Goal: Task Accomplishment & Management: Manage account settings

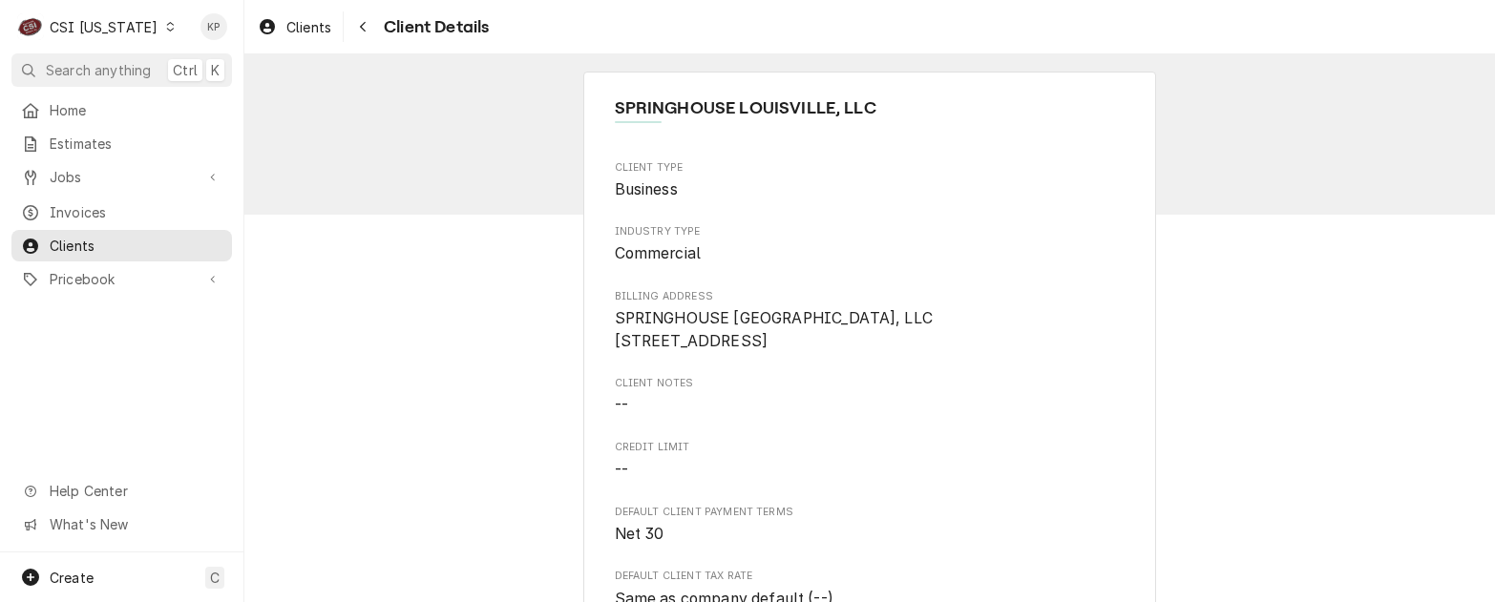
click at [166, 26] on icon "Dynamic Content Wrapper" at bounding box center [170, 27] width 9 height 10
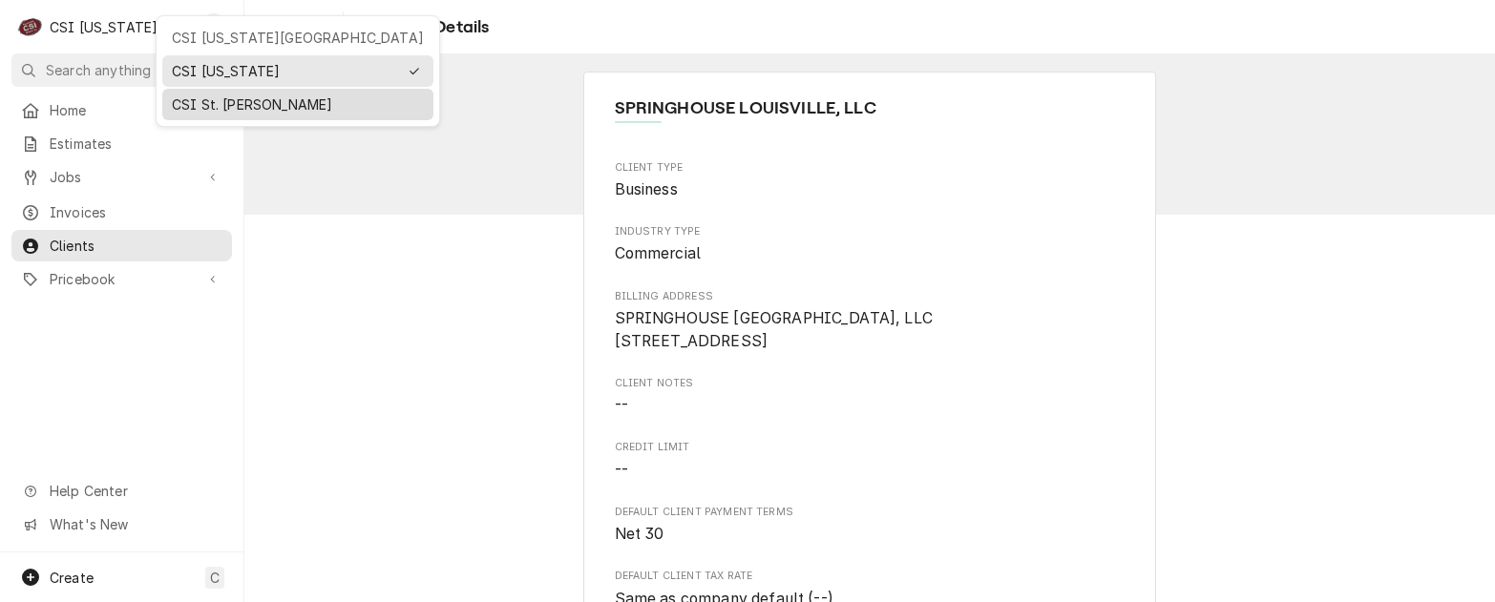
click at [190, 101] on div "CSI St. [PERSON_NAME]" at bounding box center [298, 105] width 252 height 20
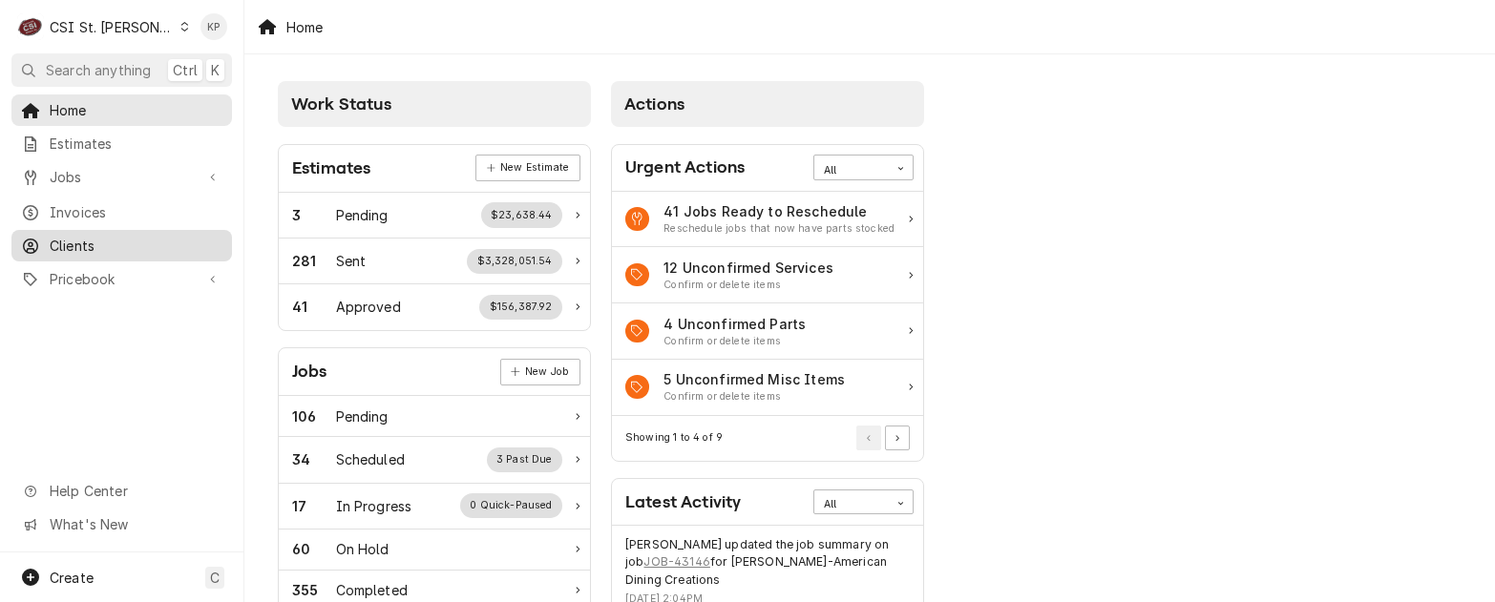
click at [69, 236] on span "Clients" at bounding box center [136, 246] width 173 height 20
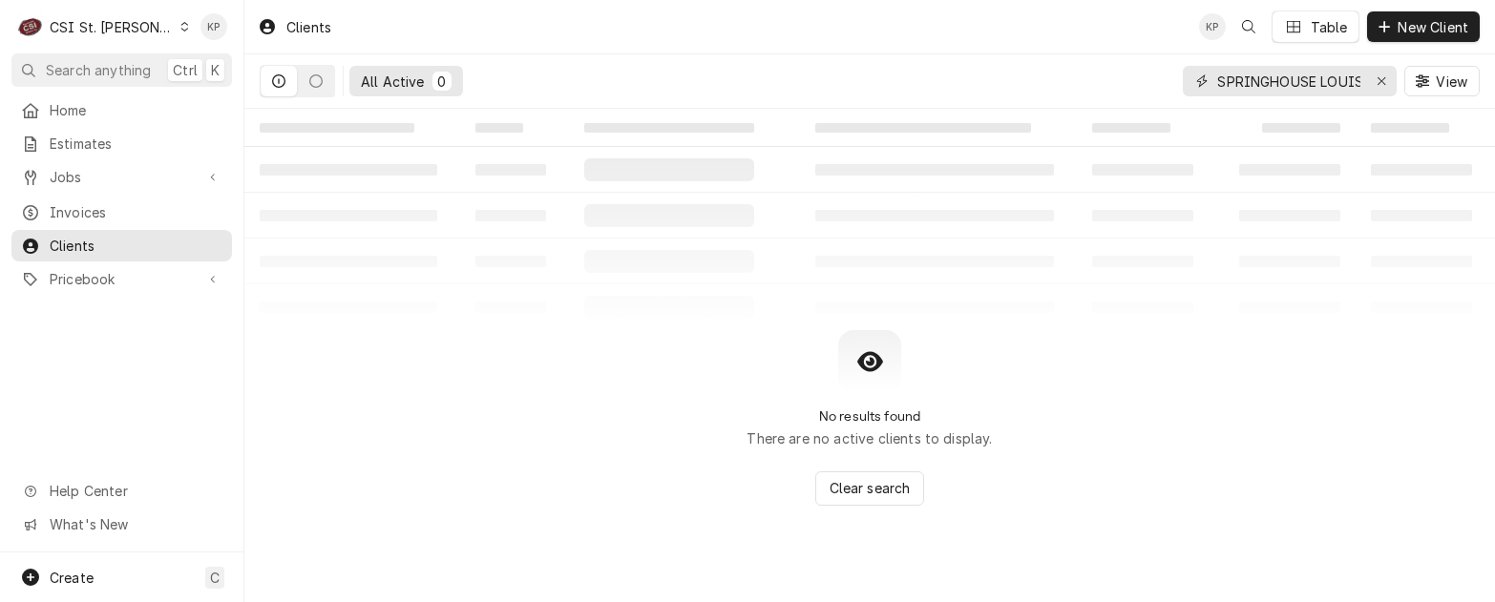
click at [1386, 77] on div "Erase input" at bounding box center [1381, 81] width 19 height 19
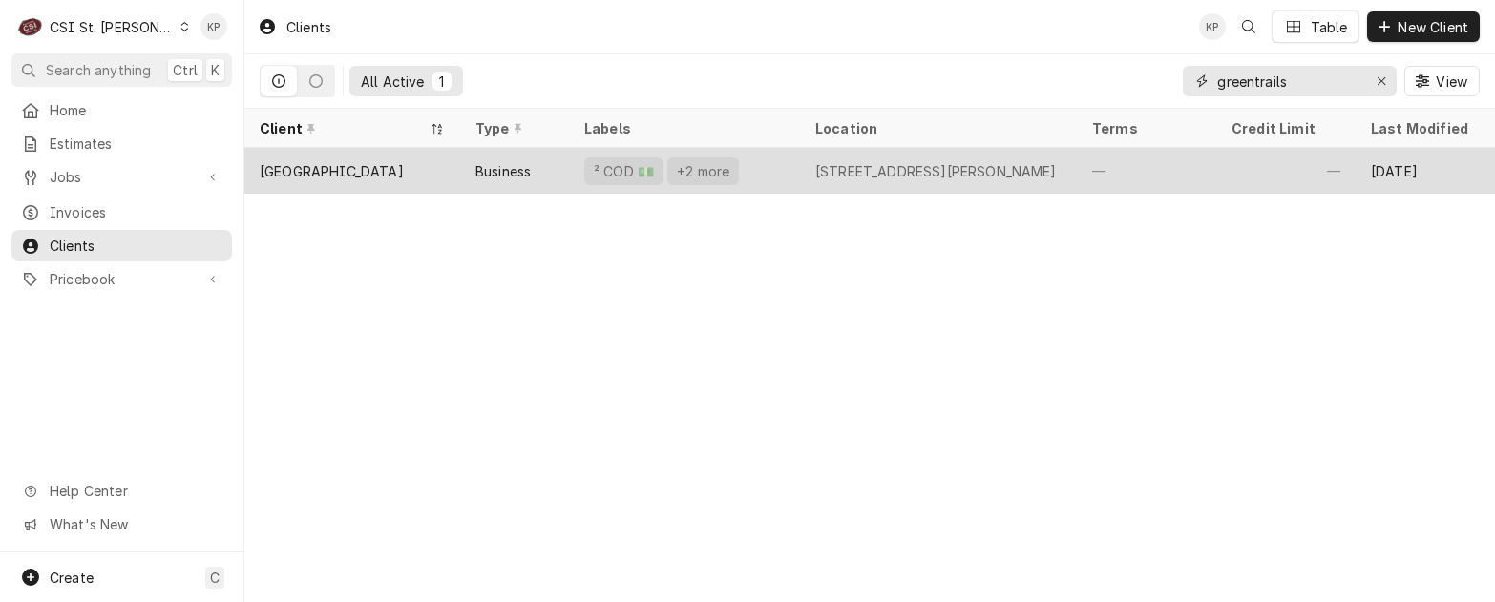
type input "greentrails"
click at [307, 163] on div "Greentrails Corner Cafe" at bounding box center [332, 171] width 144 height 20
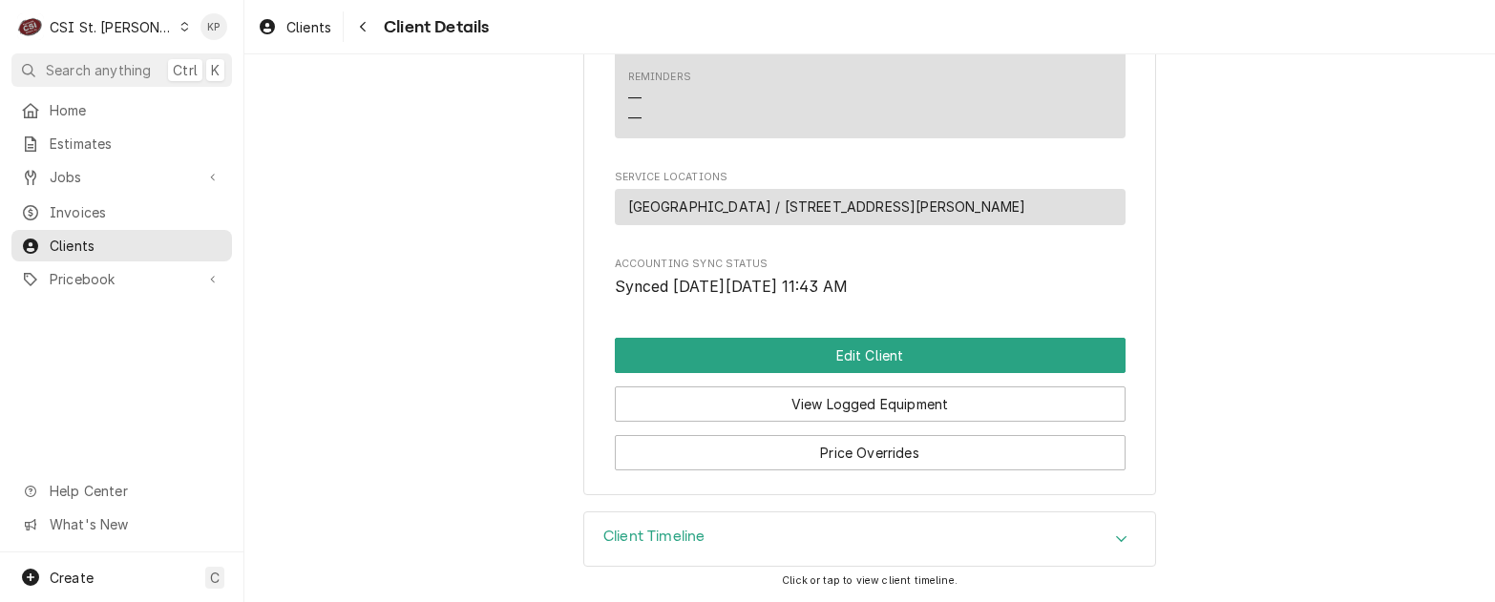
scroll to position [815, 0]
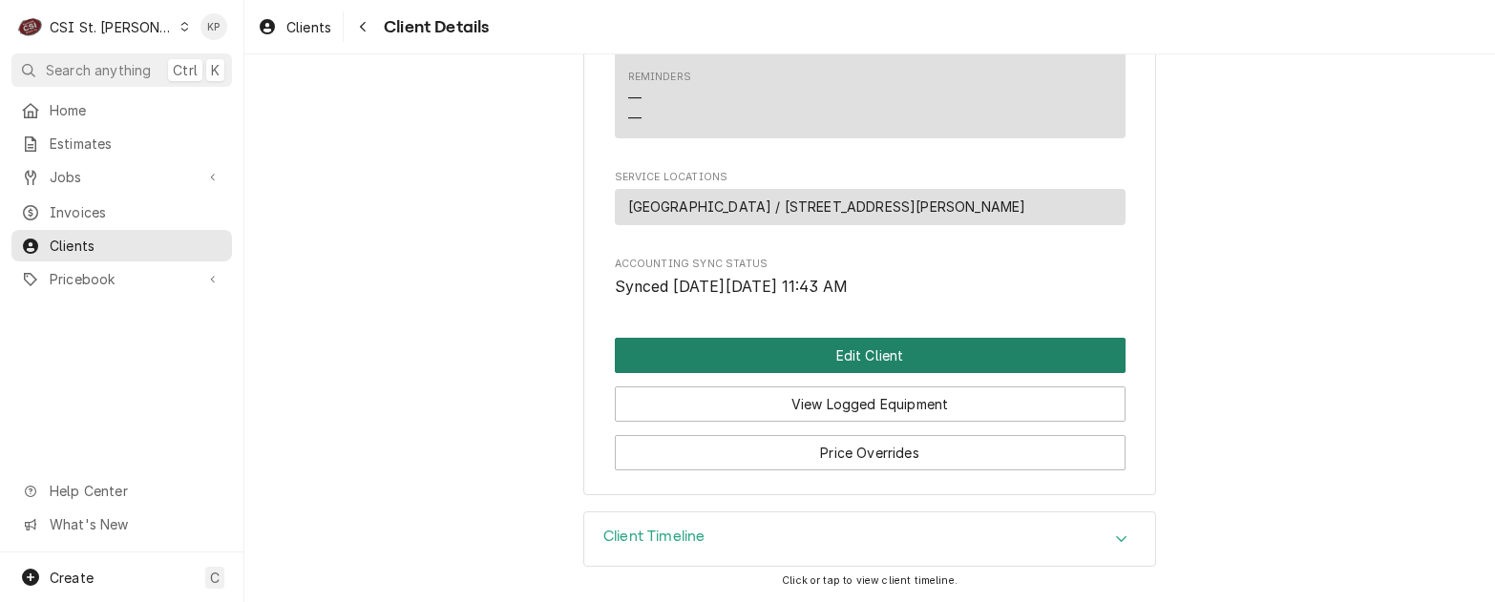
click at [848, 359] on button "Edit Client" at bounding box center [870, 355] width 511 height 35
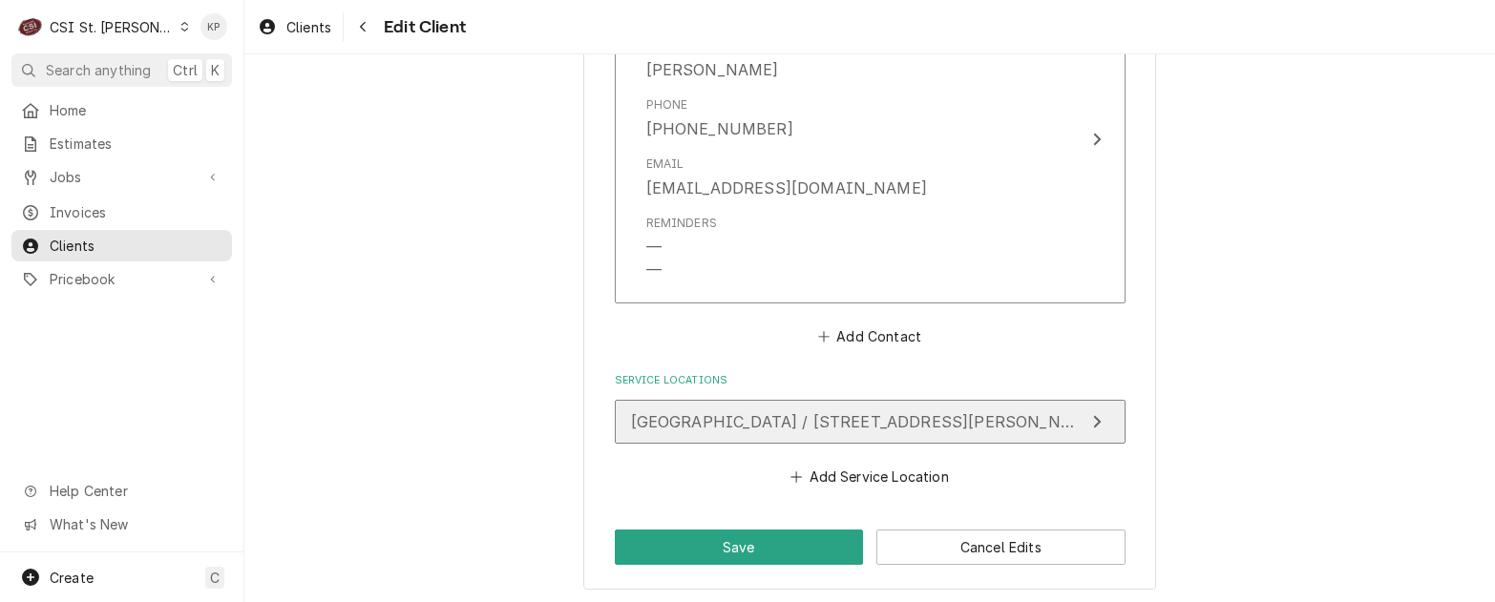
scroll to position [1559, 0]
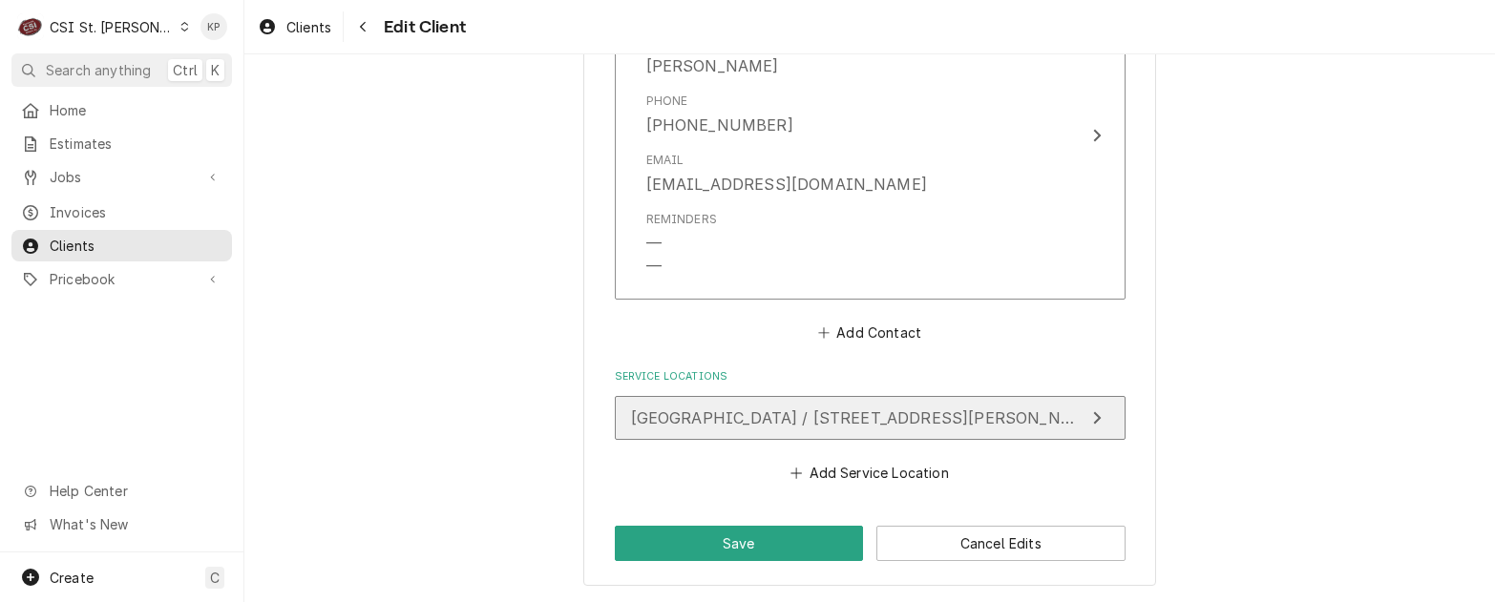
click at [826, 428] on div "Greentrails Corner Cafe / 14276 Ladue Rd, Chesterfield, MO 63017" at bounding box center [858, 418] width 454 height 23
type textarea "x"
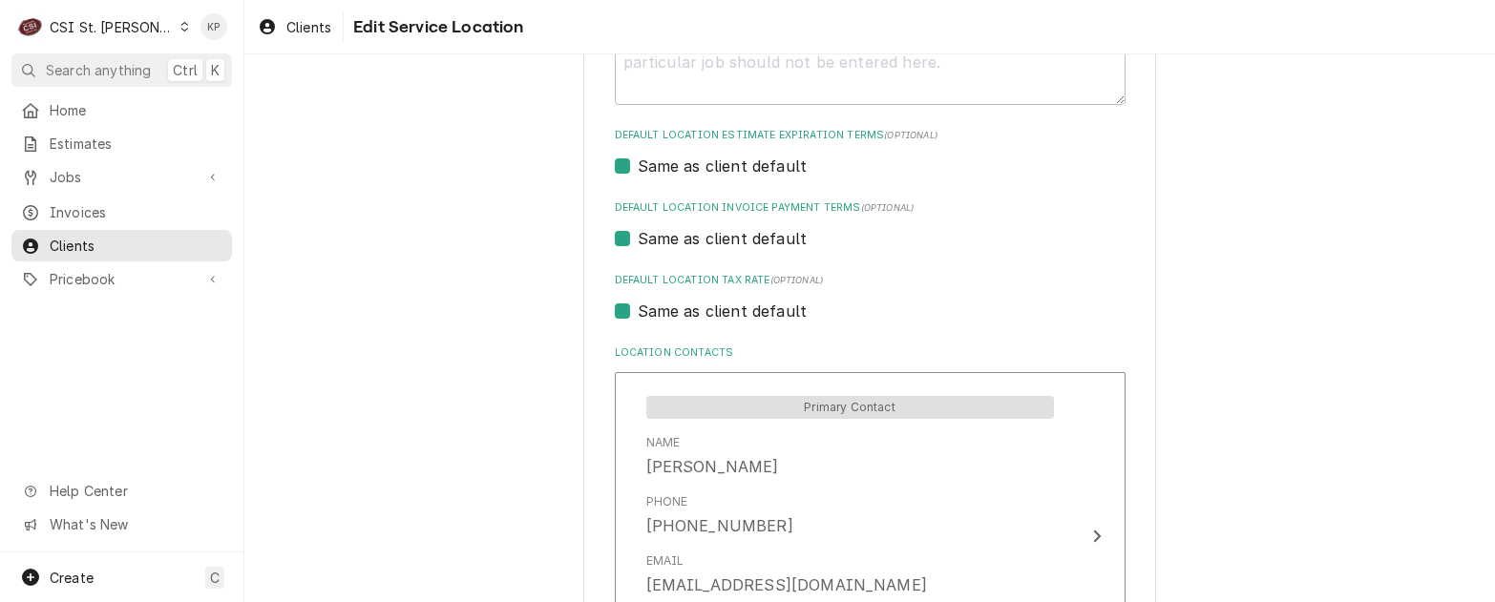
scroll to position [859, 0]
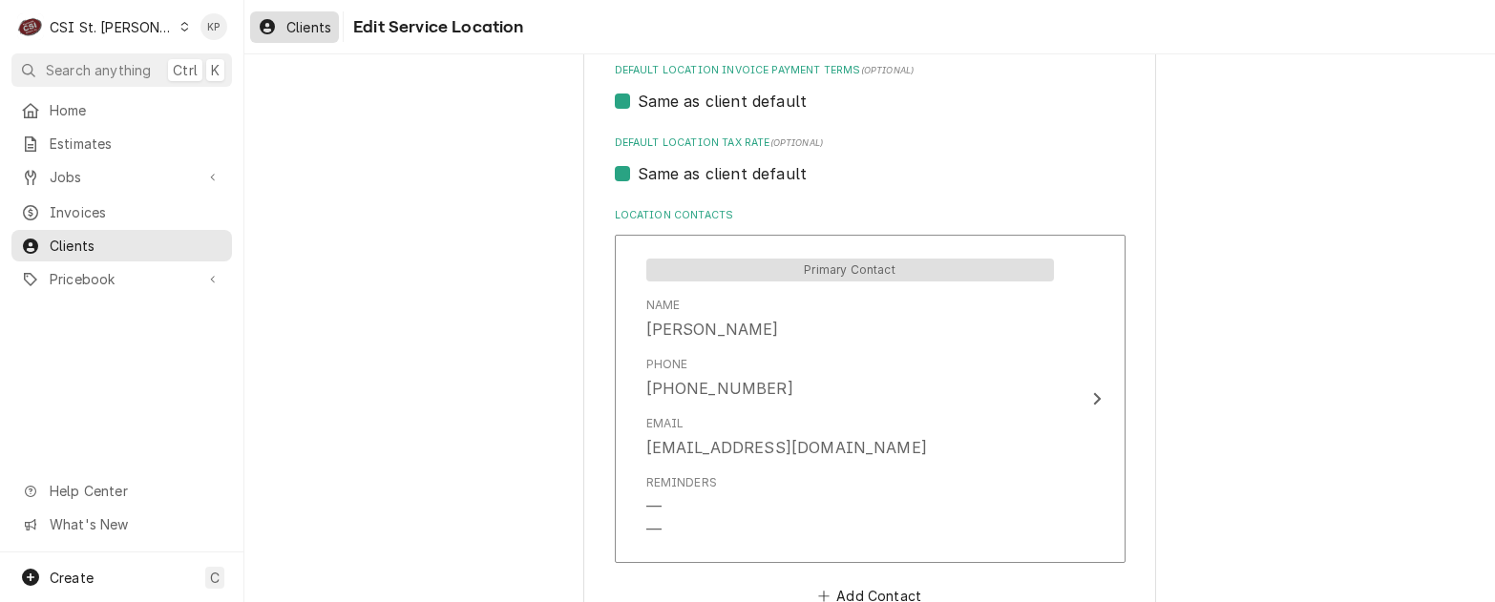
click at [310, 25] on span "Clients" at bounding box center [308, 27] width 45 height 20
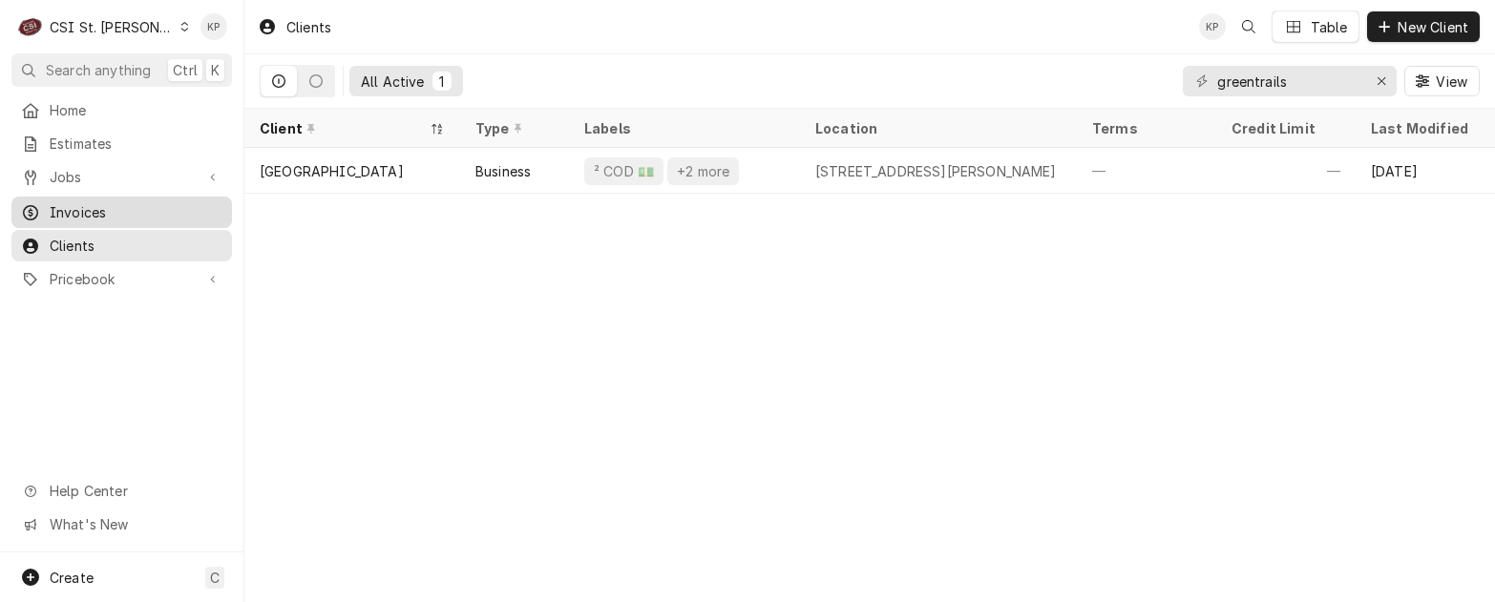
click at [83, 202] on span "Invoices" at bounding box center [136, 212] width 173 height 20
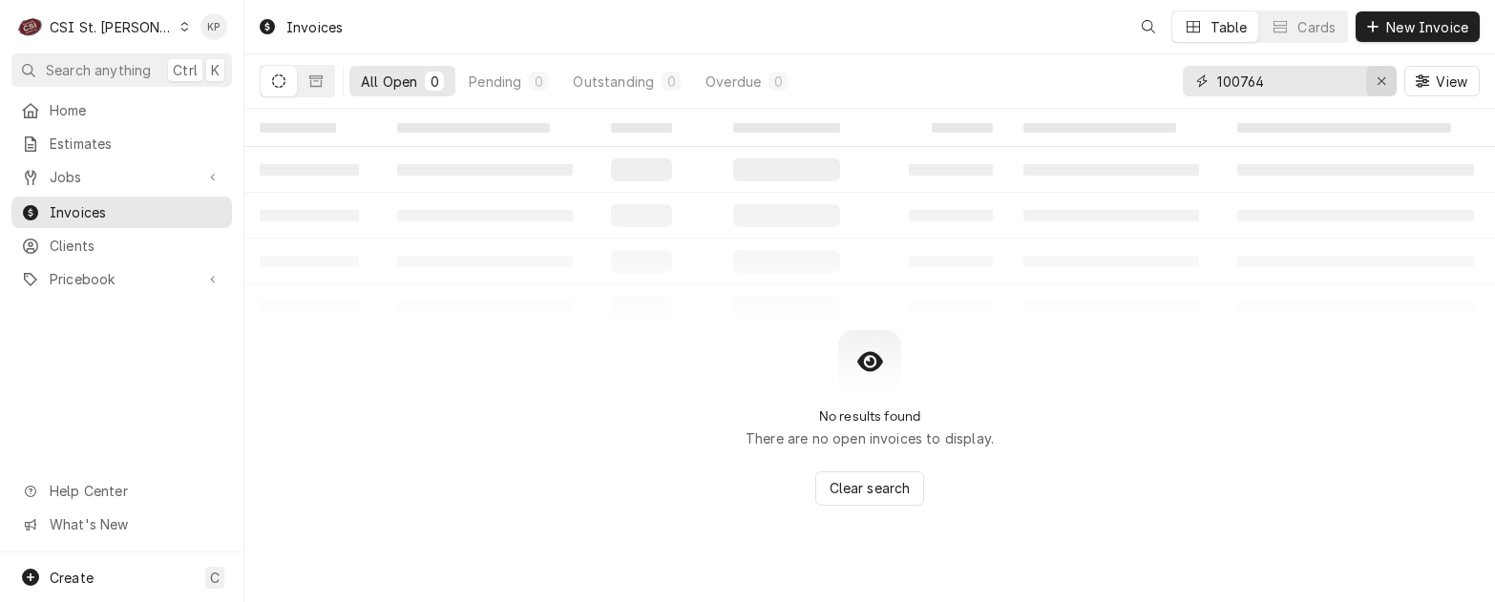
click at [1380, 82] on icon "Erase input" at bounding box center [1382, 81] width 8 height 8
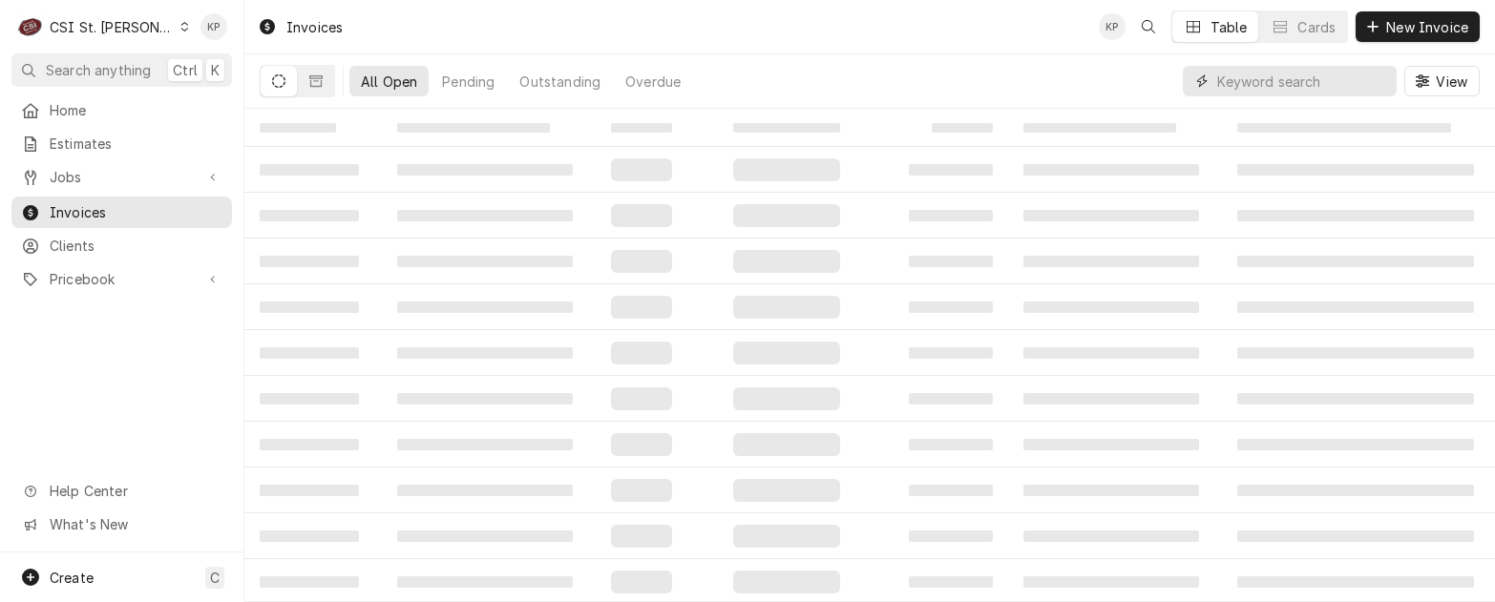
click at [1231, 76] on input "Dynamic Content Wrapper" at bounding box center [1302, 81] width 170 height 31
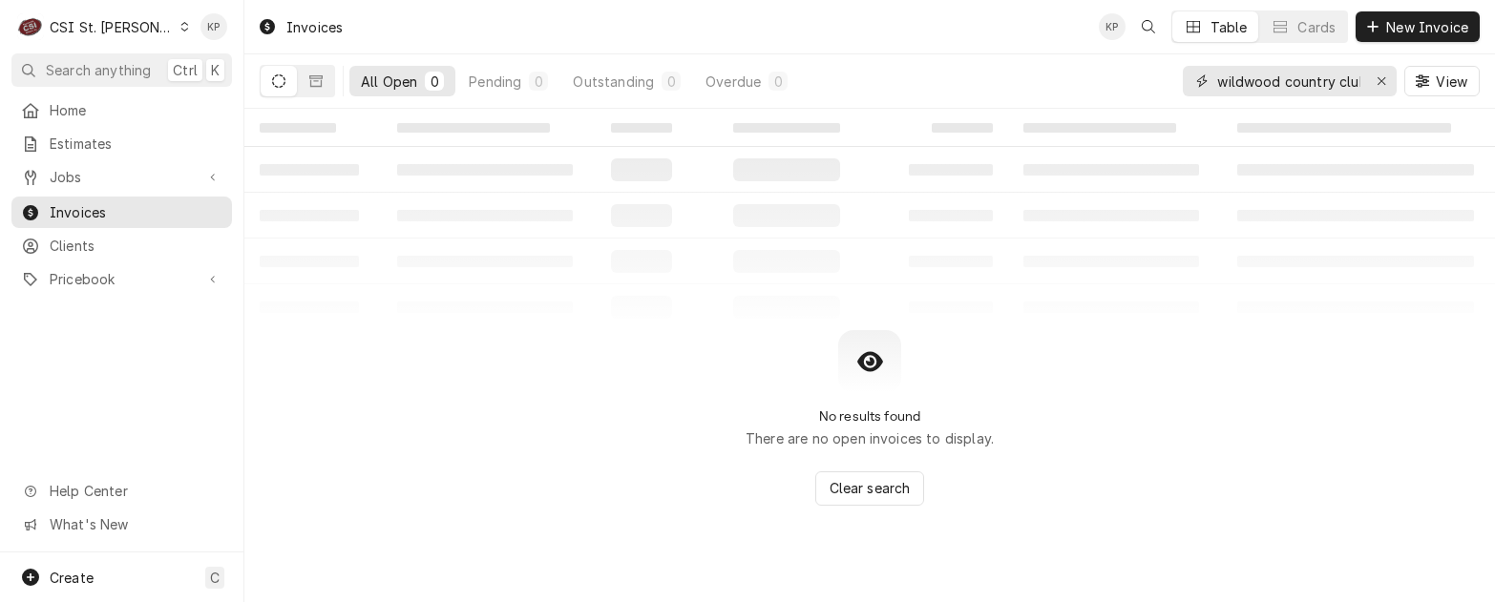
scroll to position [0, 6]
type input "wildwood country club"
click at [180, 27] on icon "Dynamic Content Wrapper" at bounding box center [184, 27] width 9 height 10
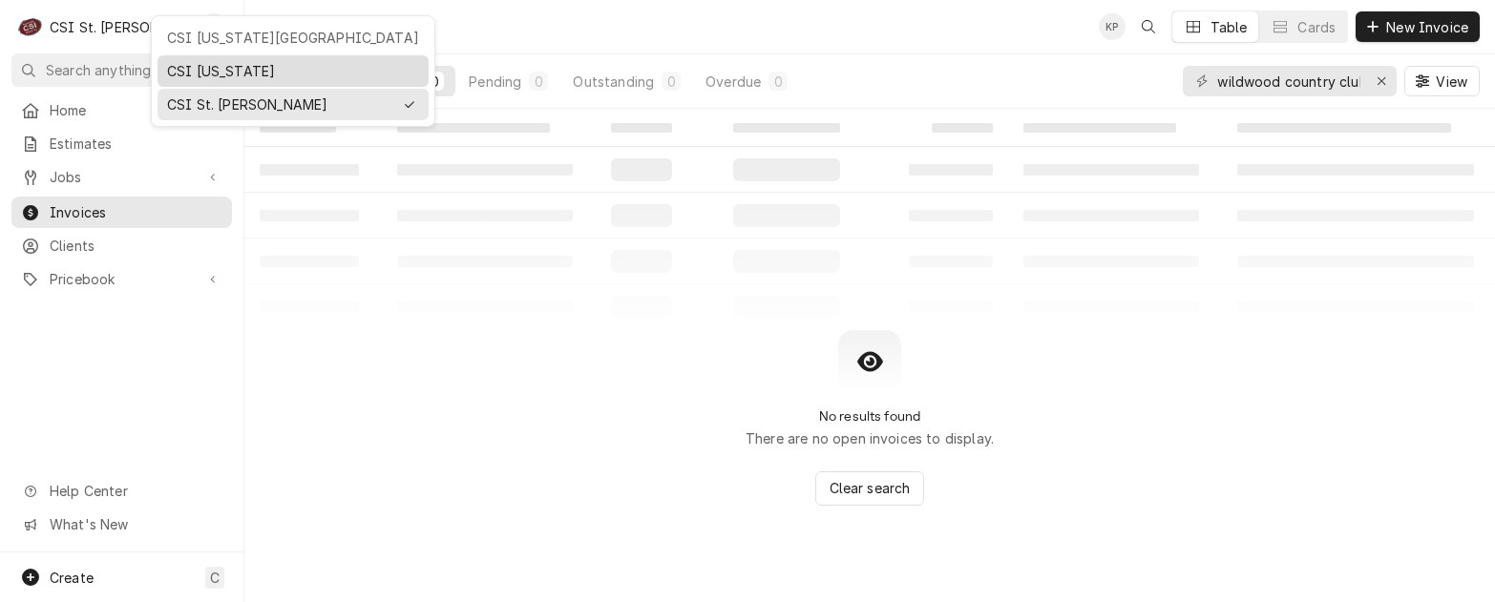
click at [186, 65] on div "CSI Kentucky" at bounding box center [293, 71] width 252 height 20
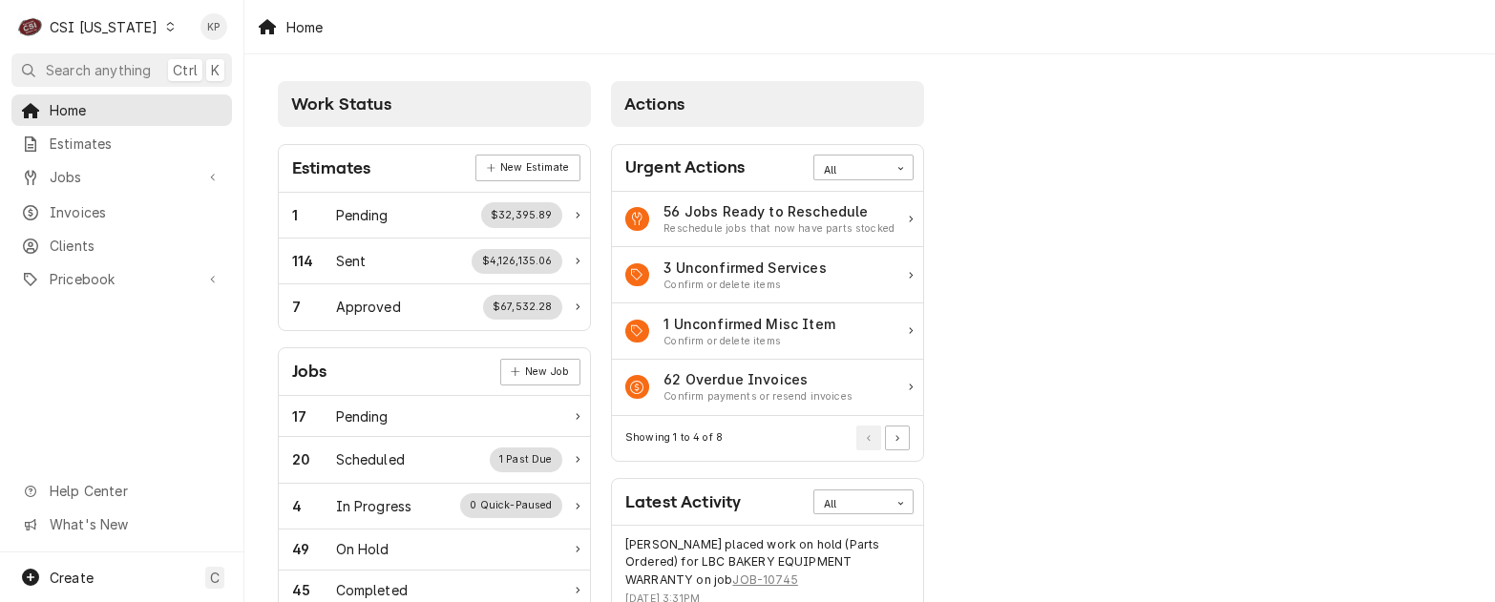
click at [74, 239] on span "Clients" at bounding box center [136, 246] width 173 height 20
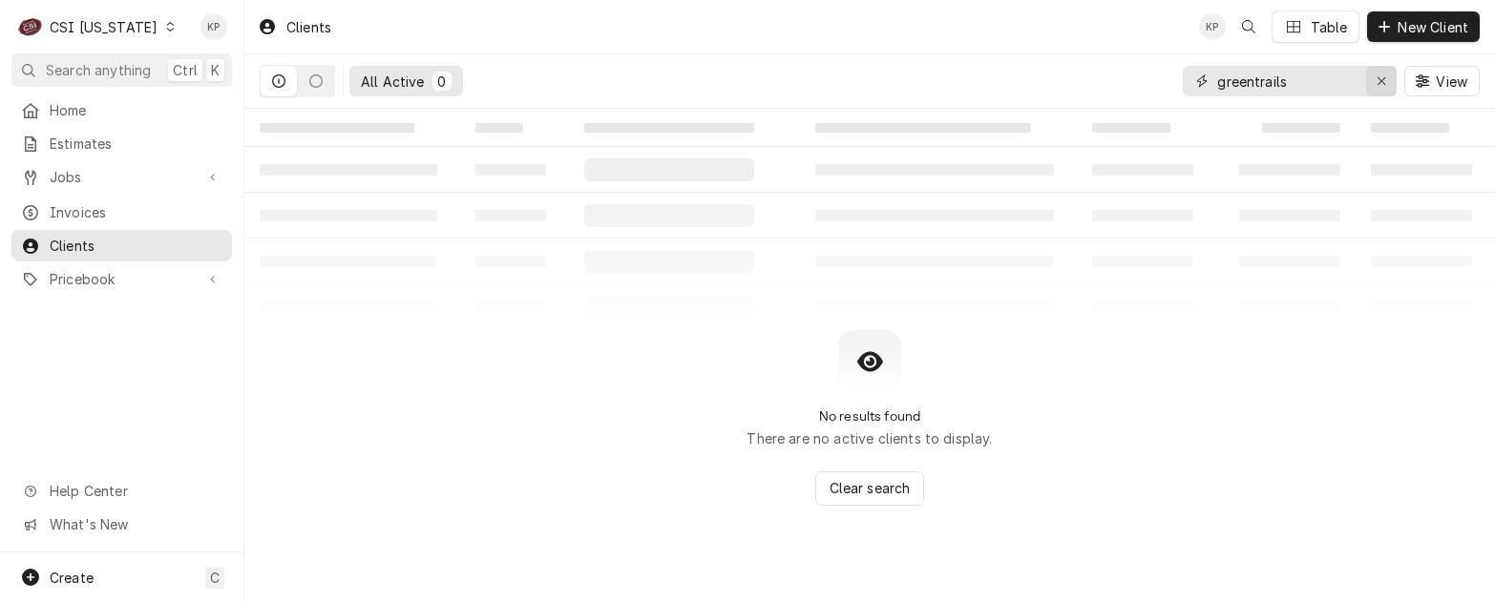
click at [1382, 85] on icon "Erase input" at bounding box center [1382, 80] width 11 height 13
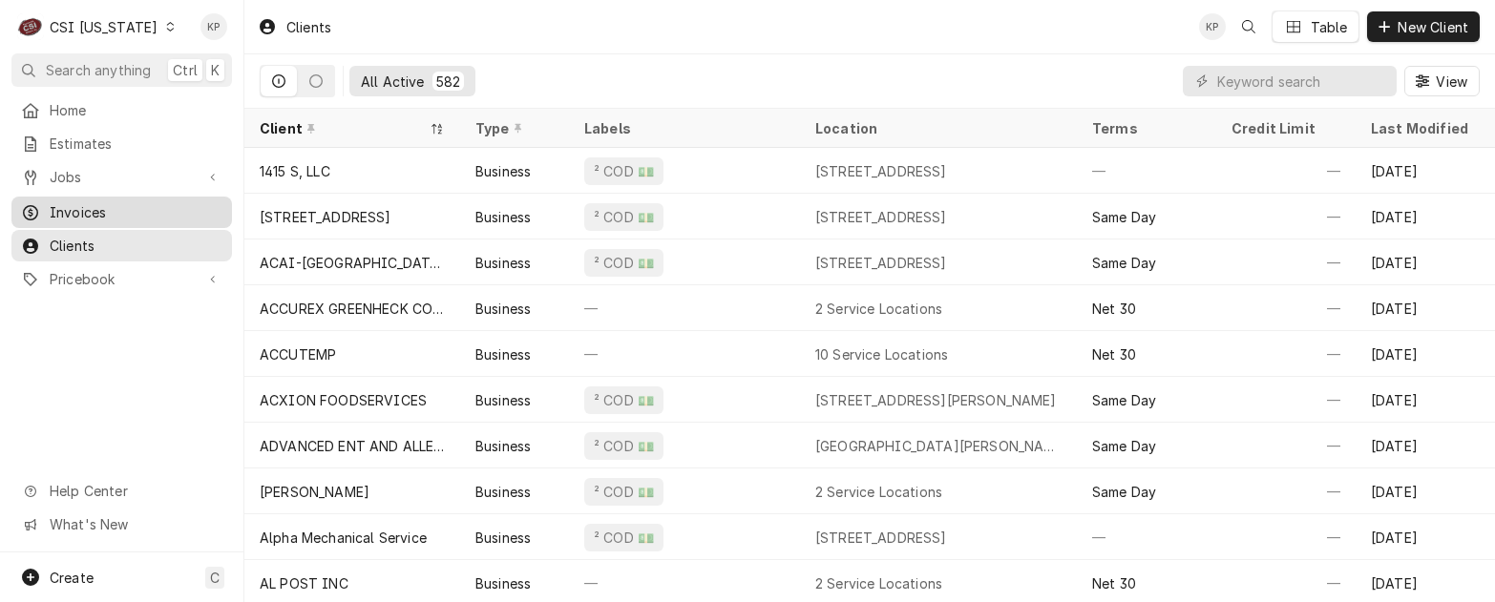
click at [76, 203] on span "Invoices" at bounding box center [136, 212] width 173 height 20
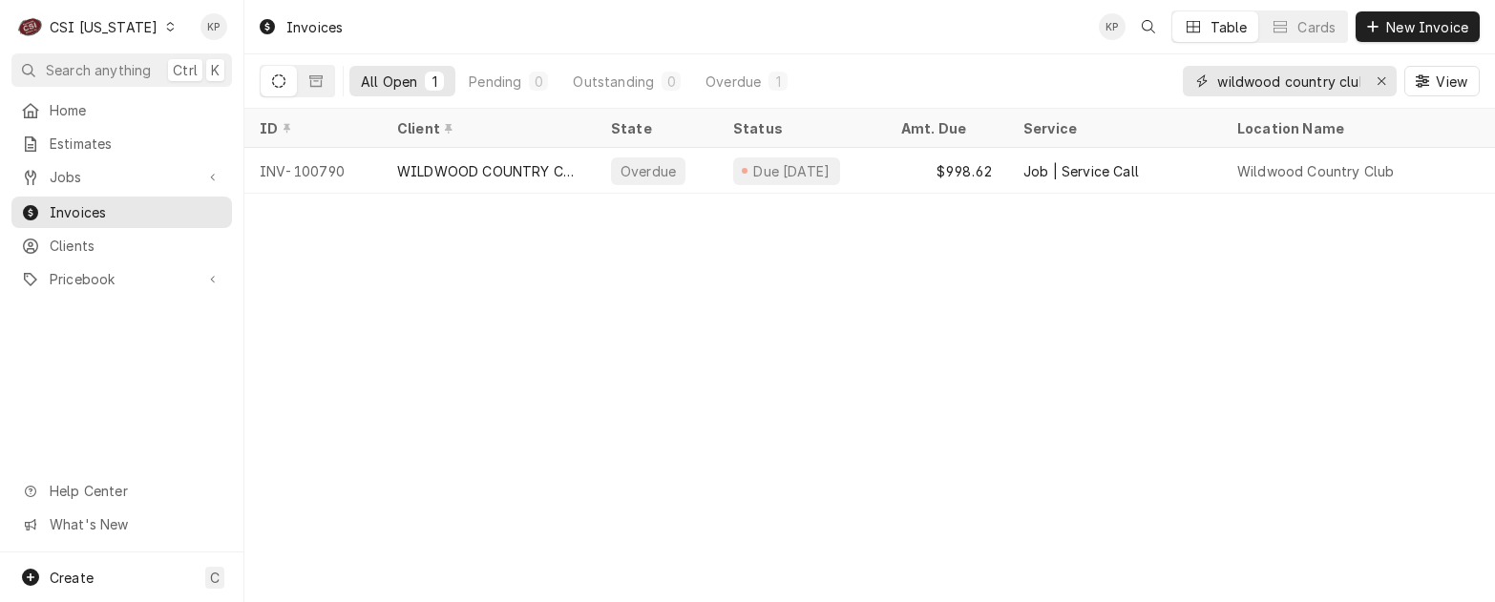
click at [1381, 80] on icon "Erase input" at bounding box center [1382, 80] width 11 height 13
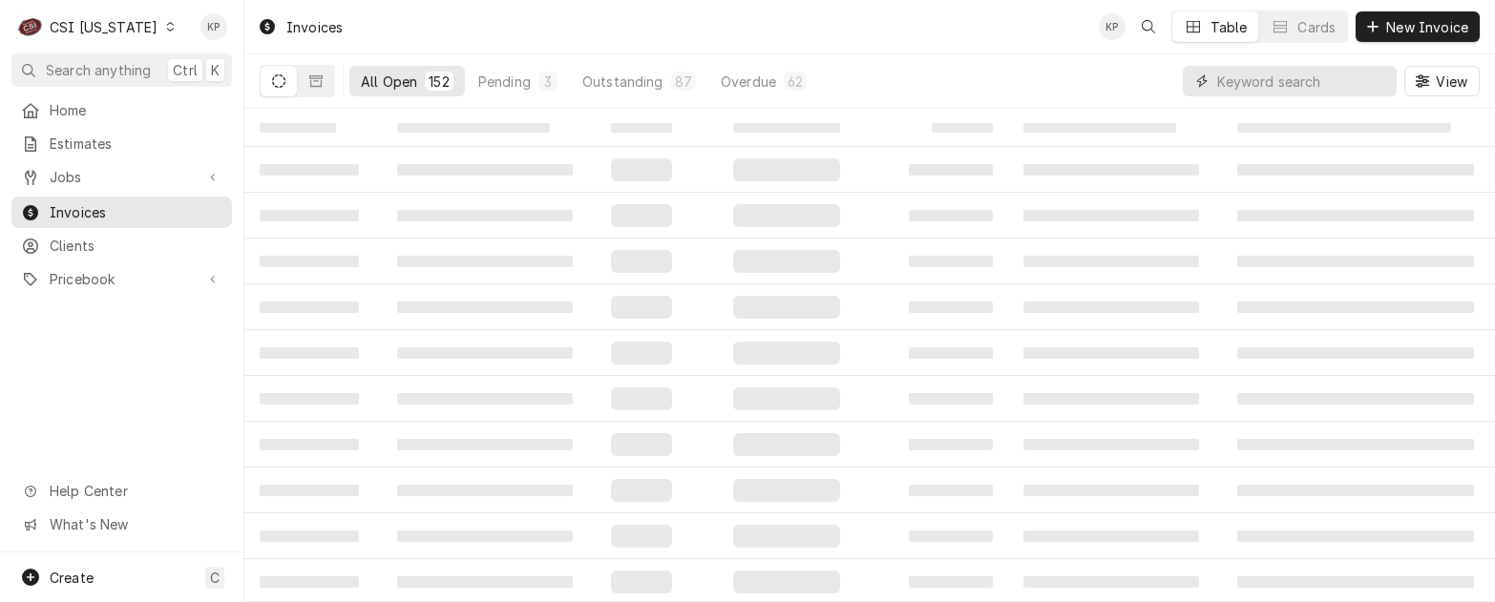
click at [1257, 84] on input "Dynamic Content Wrapper" at bounding box center [1302, 81] width 170 height 31
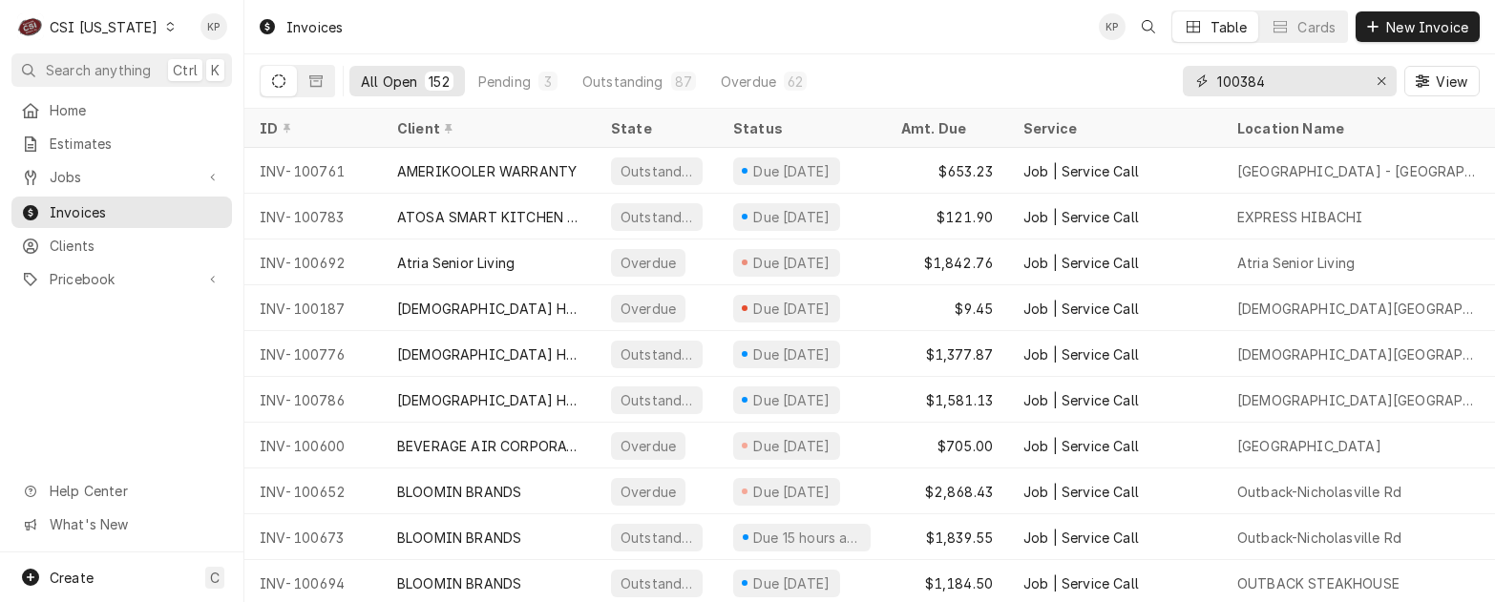
type input "100384"
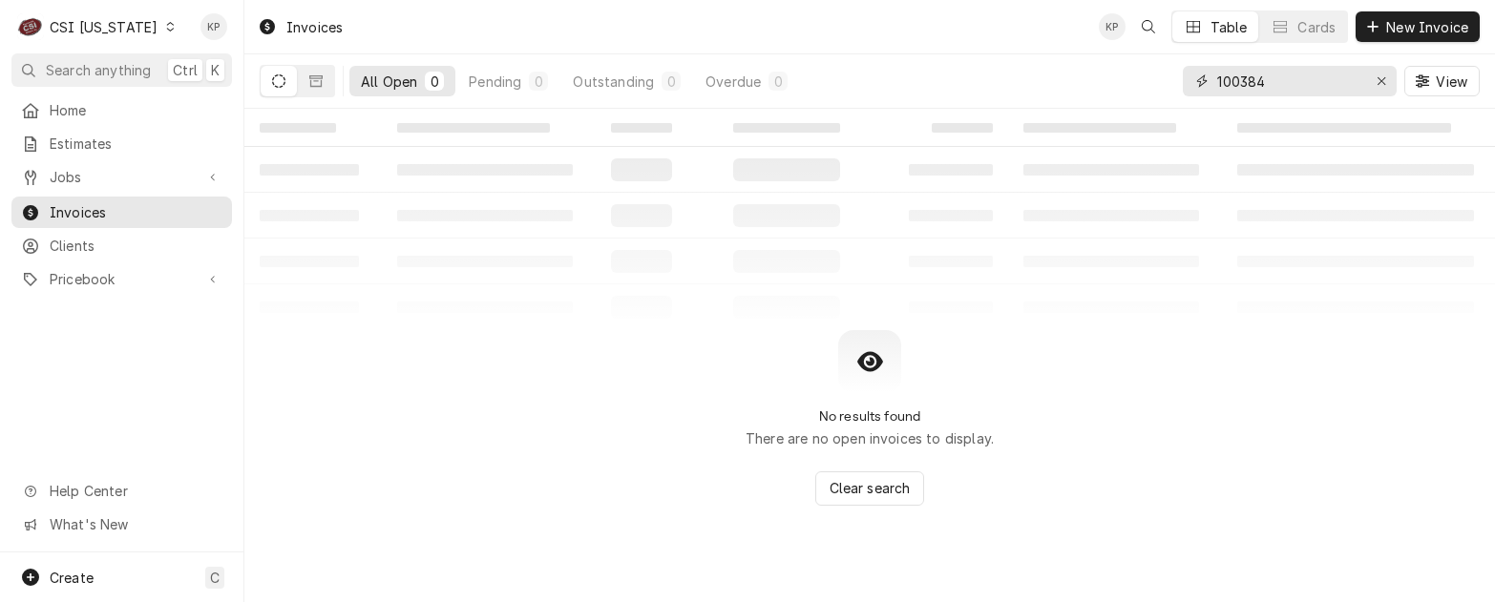
drag, startPoint x: 1378, startPoint y: 79, endPoint x: 1363, endPoint y: 79, distance: 15.3
click at [1378, 79] on icon "Erase input" at bounding box center [1382, 80] width 11 height 13
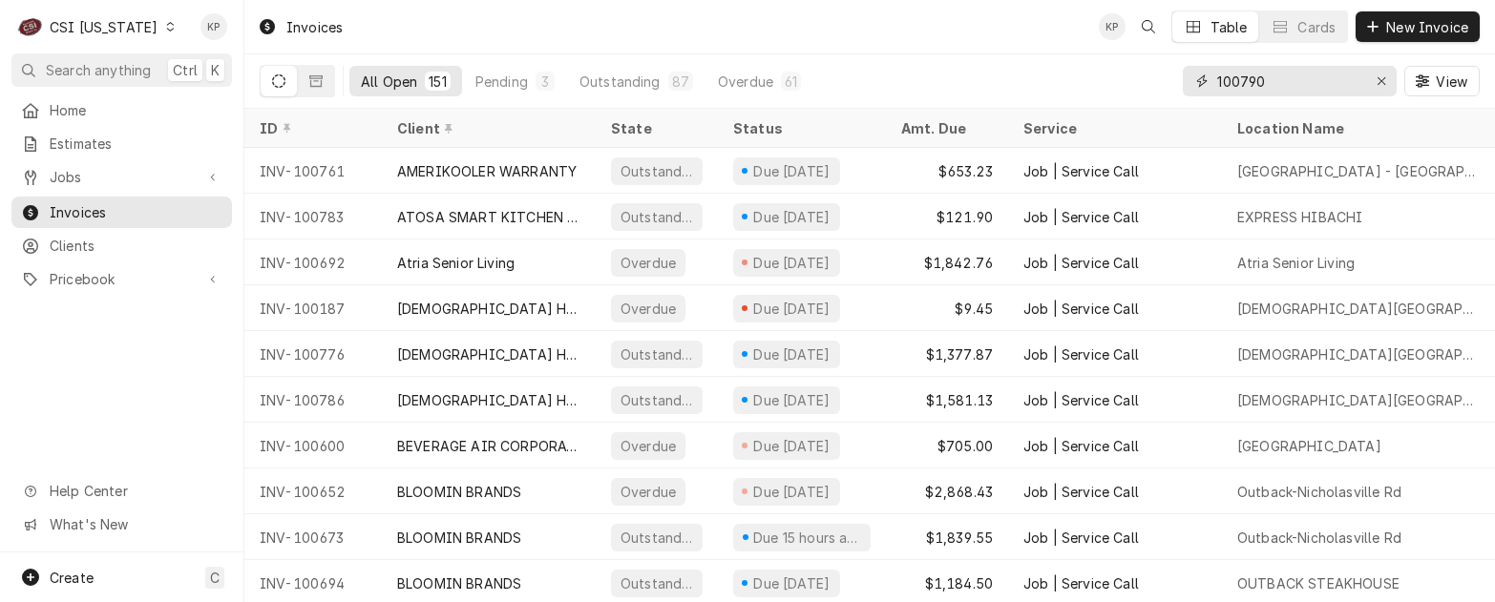
type input "100790"
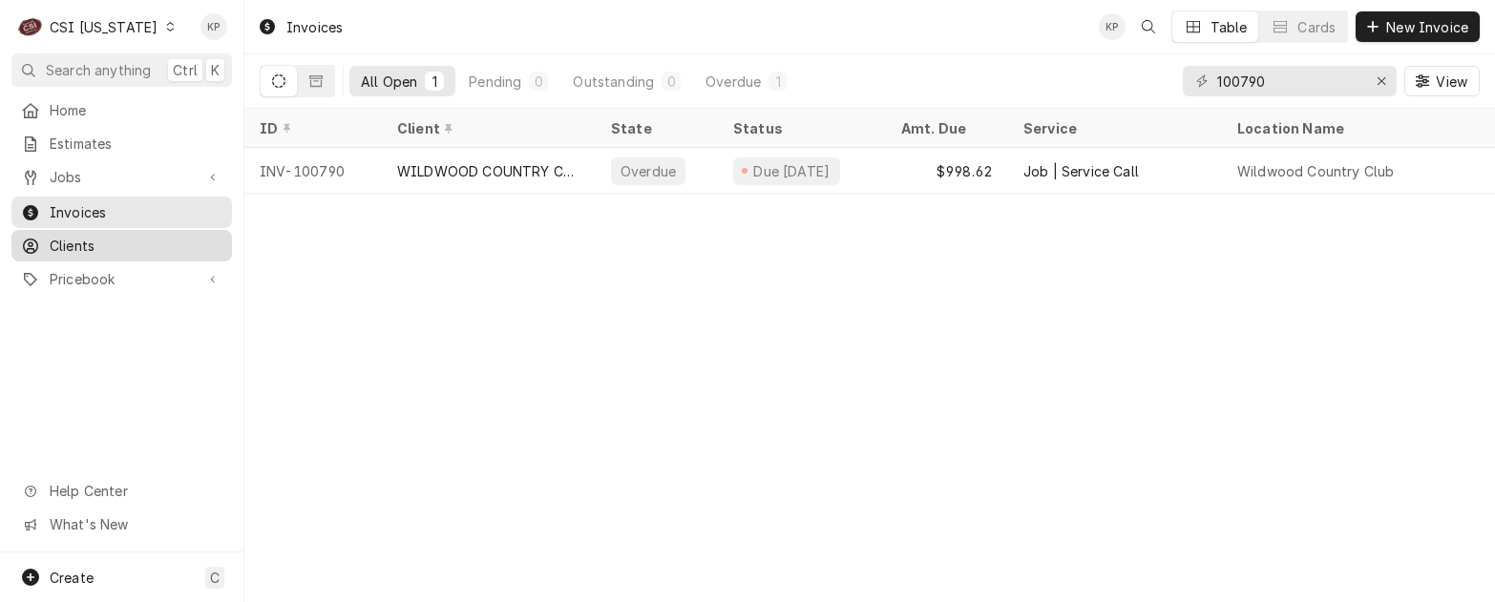
click at [53, 236] on span "Clients" at bounding box center [136, 246] width 173 height 20
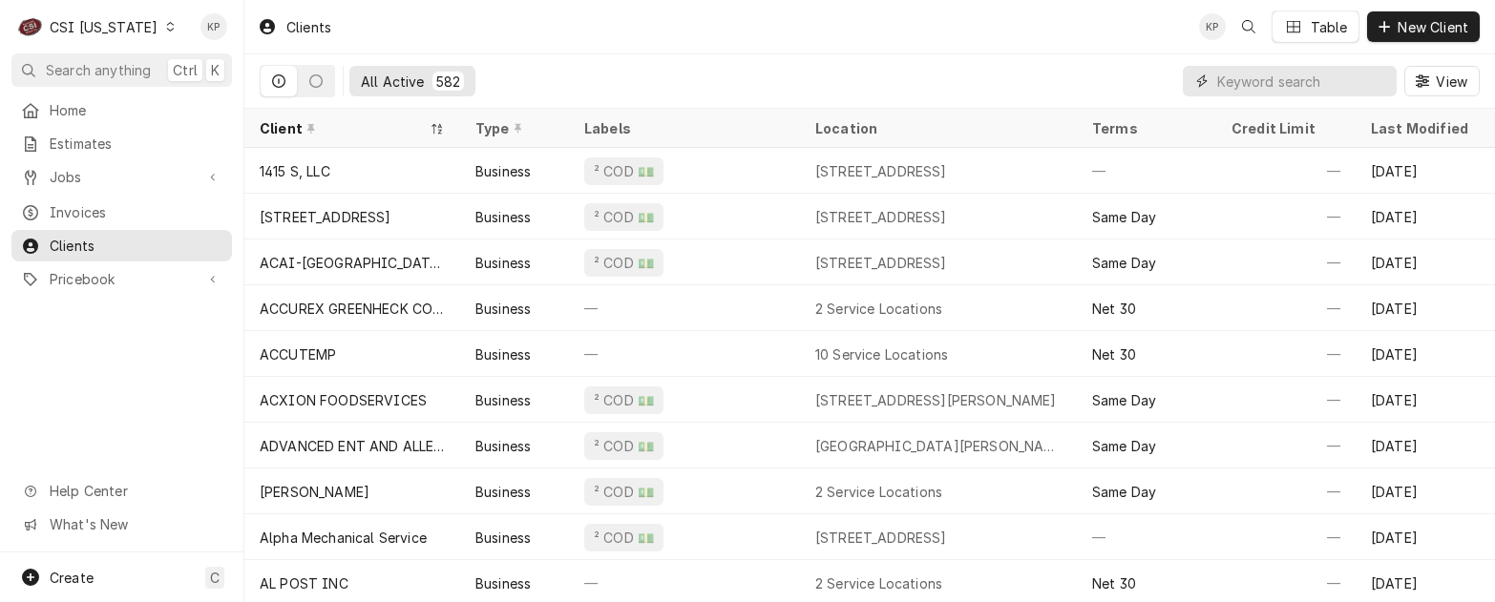
click at [1264, 86] on input "Dynamic Content Wrapper" at bounding box center [1302, 81] width 170 height 31
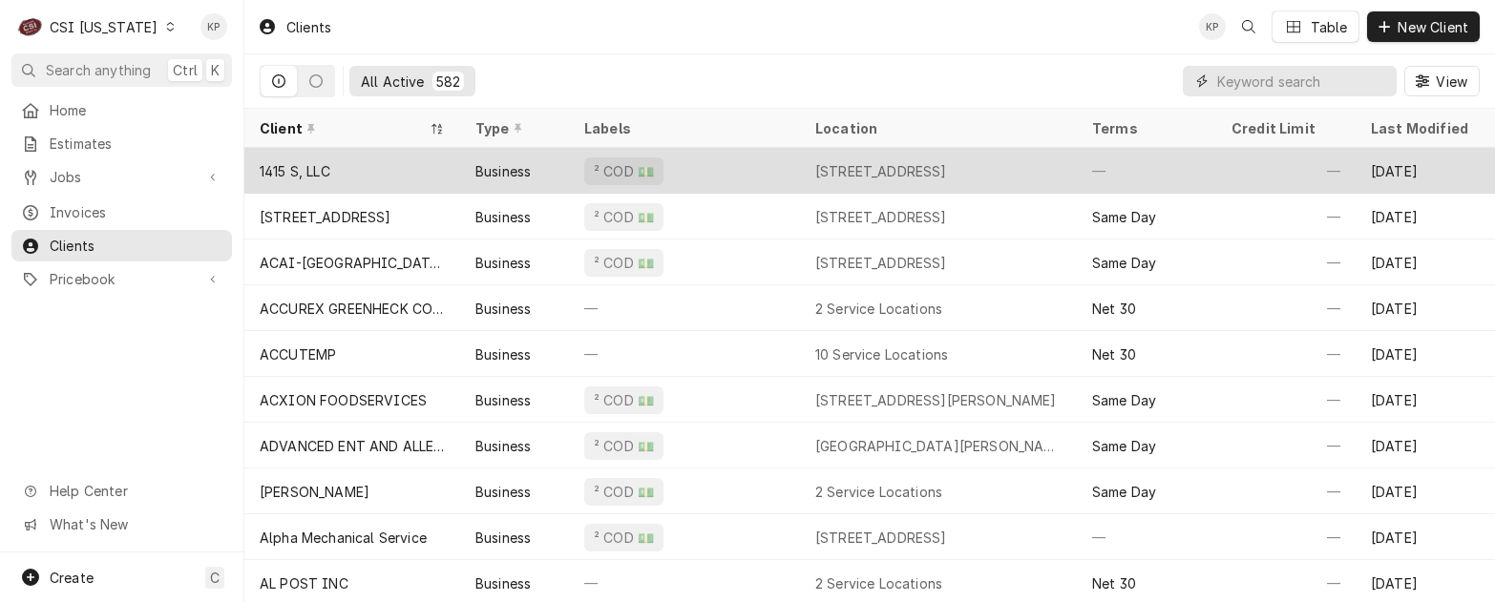
paste input "WILDWOOD COUNTRY CLUB"
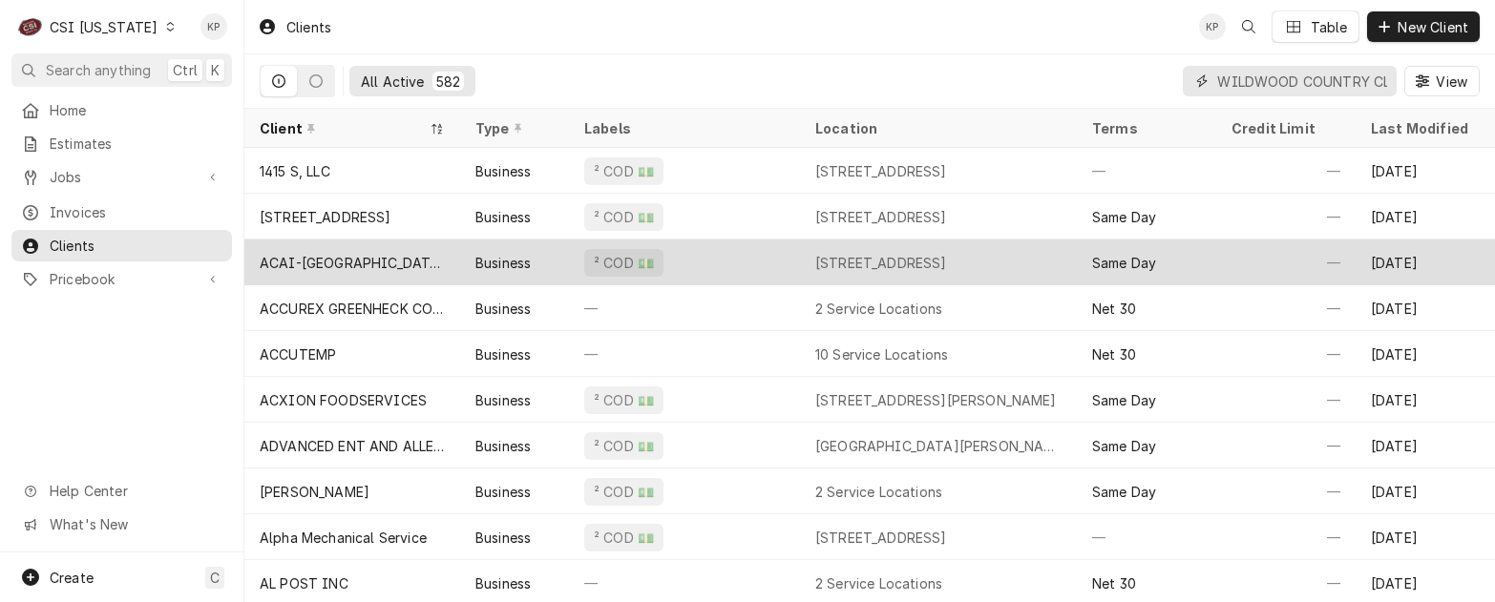
scroll to position [0, 50]
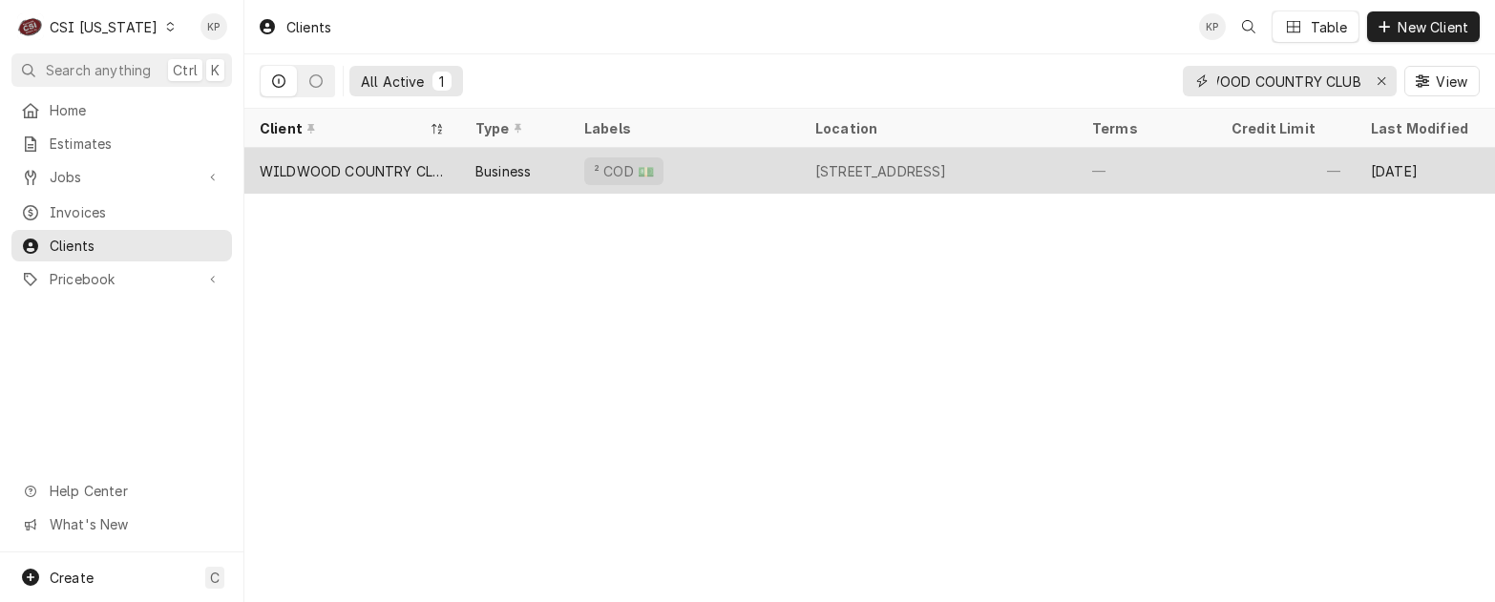
type input "WILDWOOD COUNTRY CLUB"
click at [352, 165] on div "WILDWOOD COUNTRY CLUB" at bounding box center [352, 171] width 185 height 20
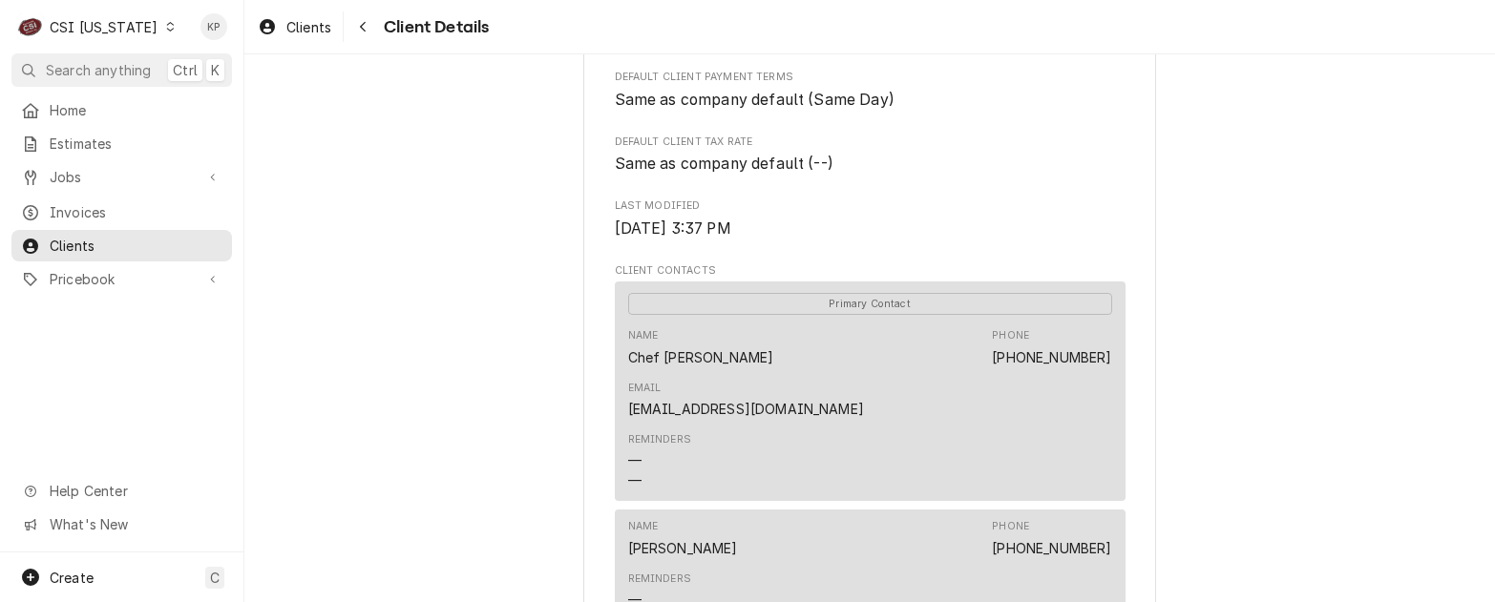
scroll to position [668, 0]
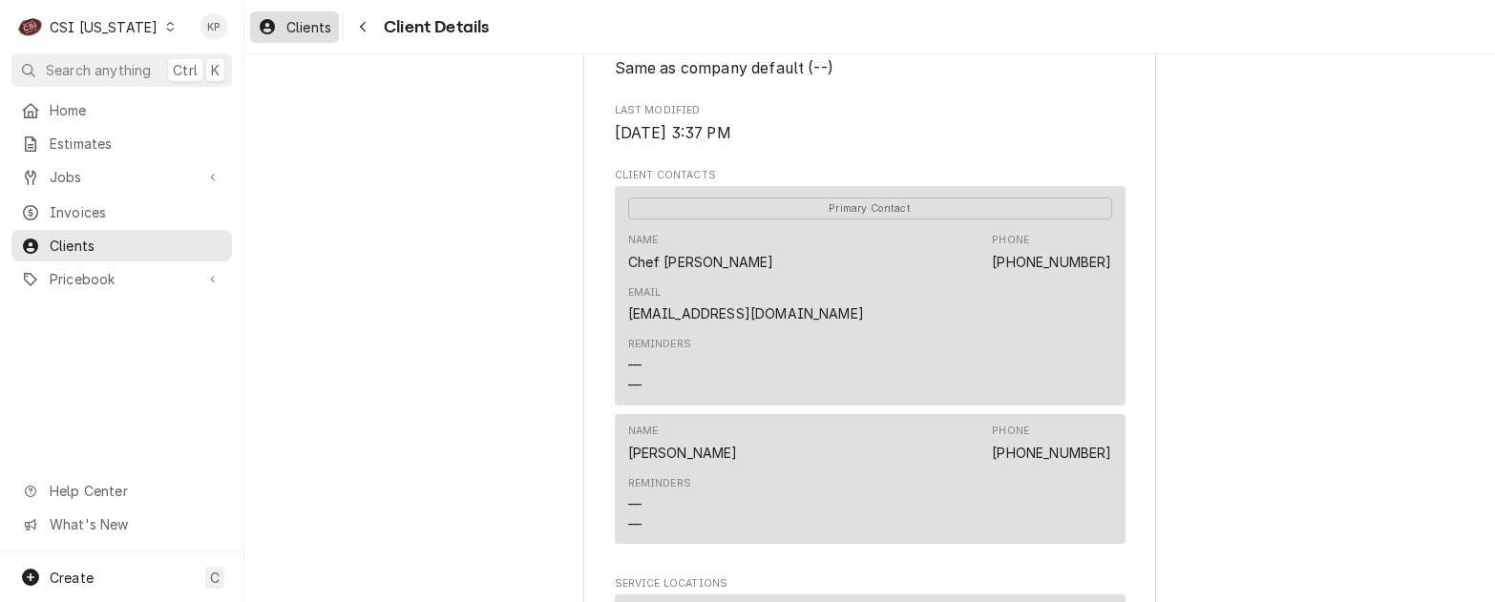
click at [306, 28] on span "Clients" at bounding box center [308, 27] width 45 height 20
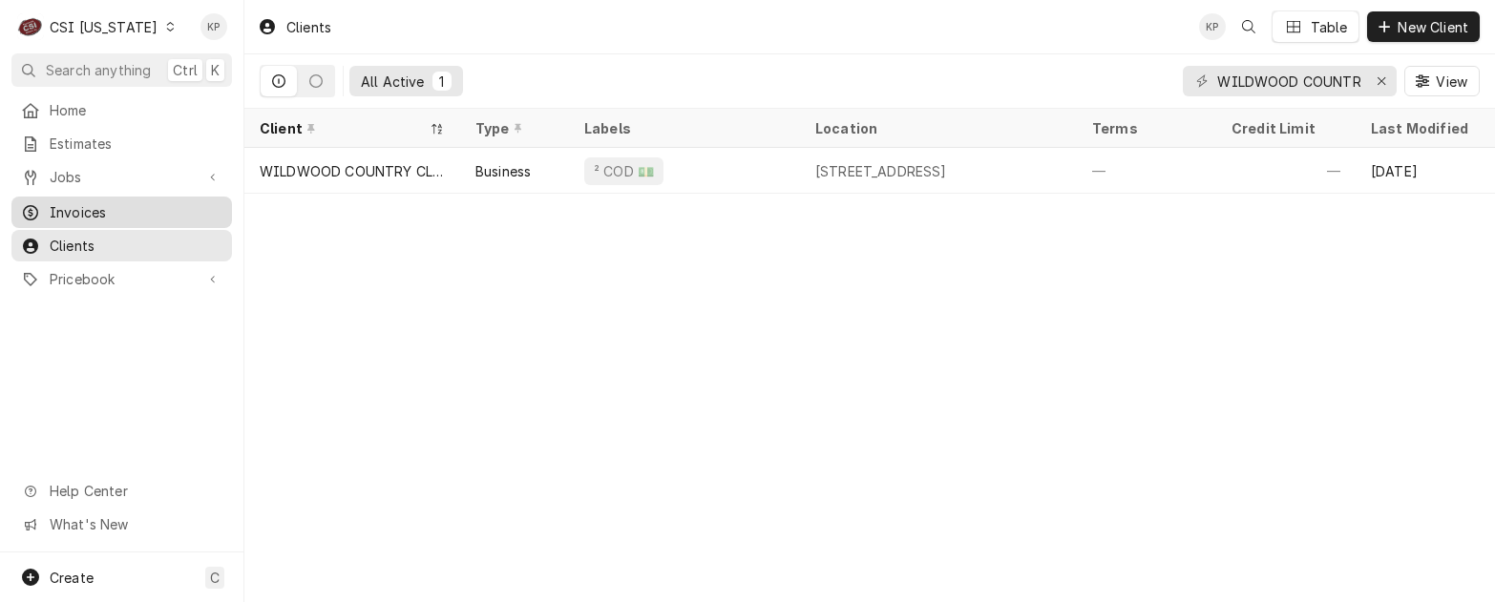
click at [62, 208] on span "Invoices" at bounding box center [136, 212] width 173 height 20
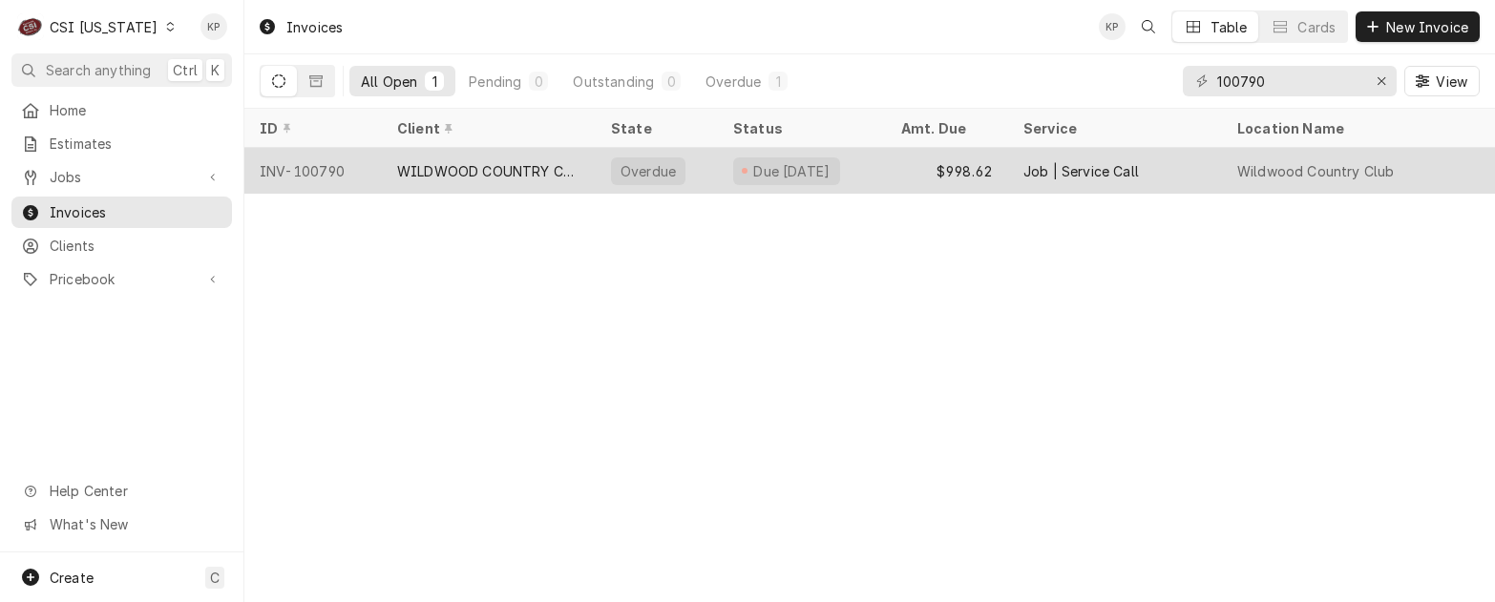
click at [321, 171] on div "INV-100790" at bounding box center [312, 171] width 137 height 46
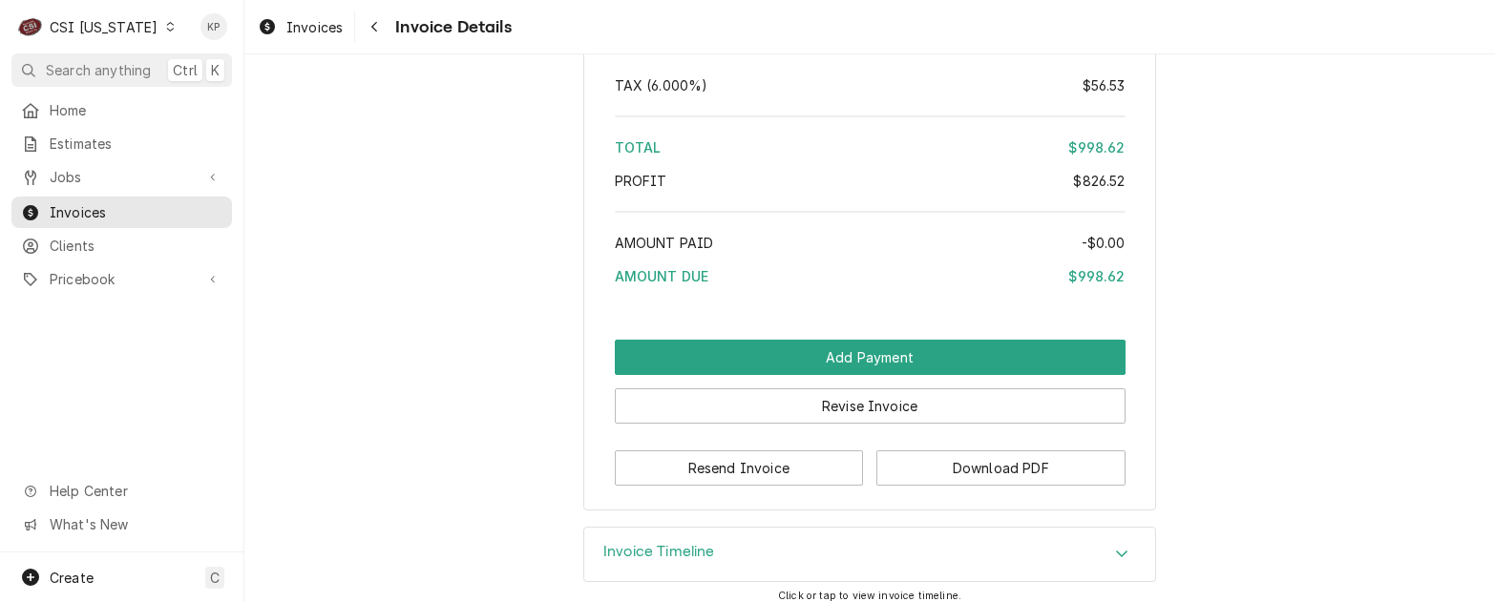
scroll to position [4241, 0]
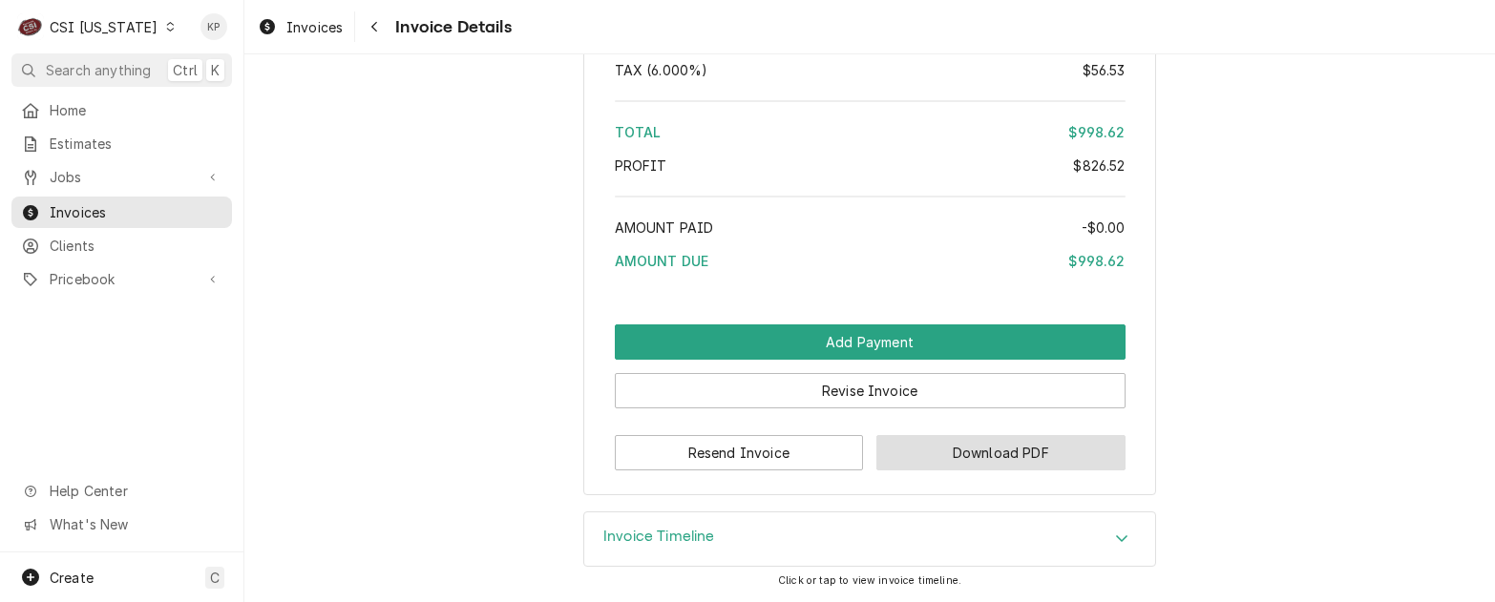
click at [930, 457] on button "Download PDF" at bounding box center [1001, 452] width 249 height 35
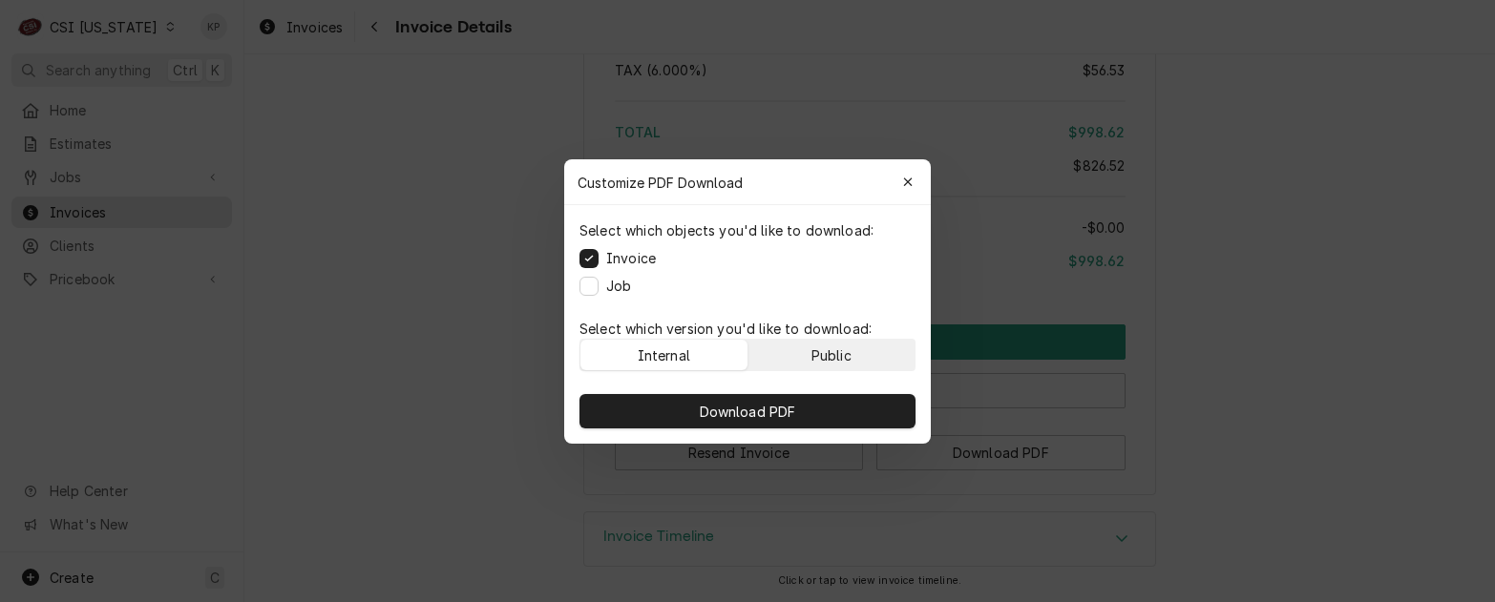
click at [867, 360] on button "Public" at bounding box center [832, 355] width 167 height 31
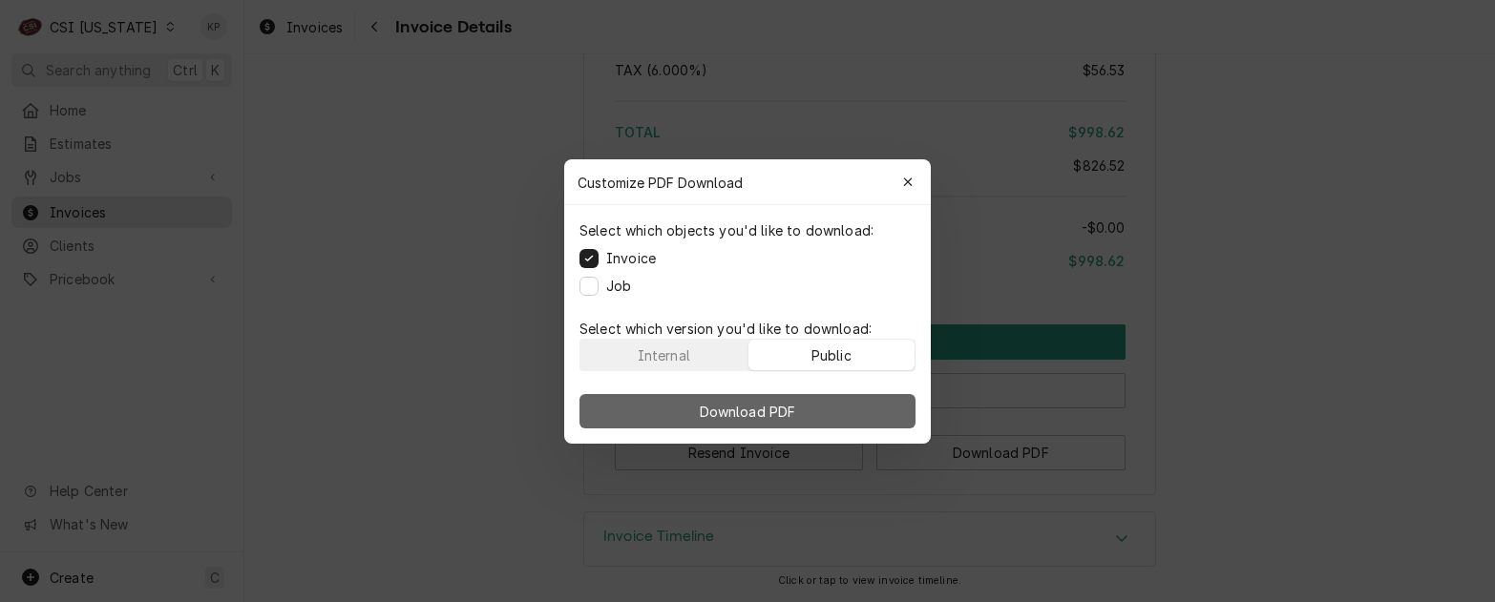
click at [839, 414] on button "Download PDF" at bounding box center [748, 411] width 336 height 34
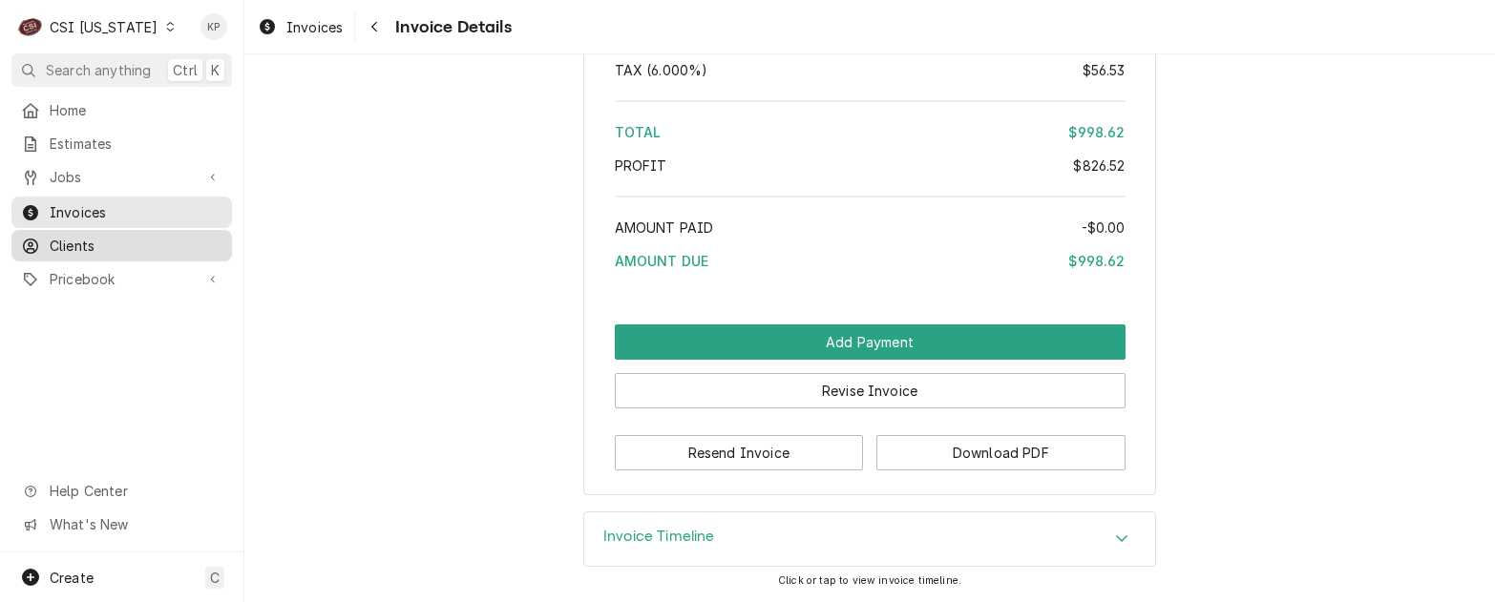
click at [73, 237] on span "Clients" at bounding box center [136, 246] width 173 height 20
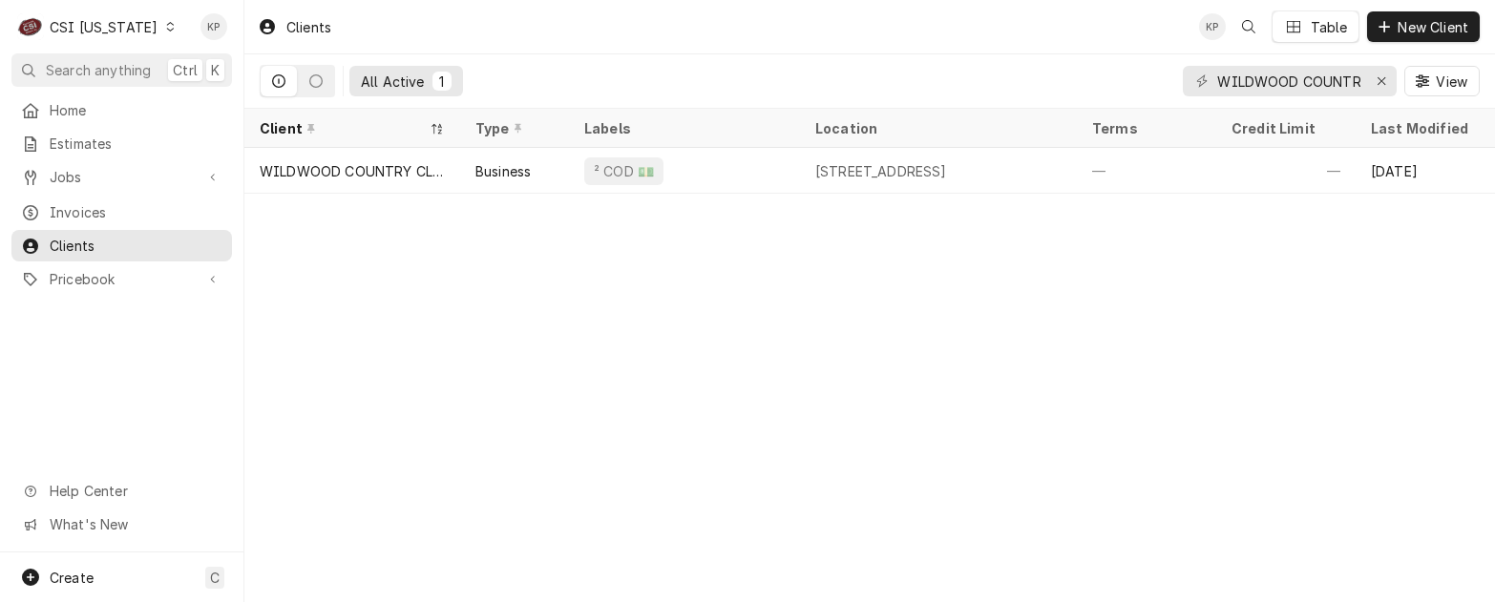
click at [378, 162] on div "WILDWOOD COUNTRY CLUB" at bounding box center [352, 171] width 185 height 20
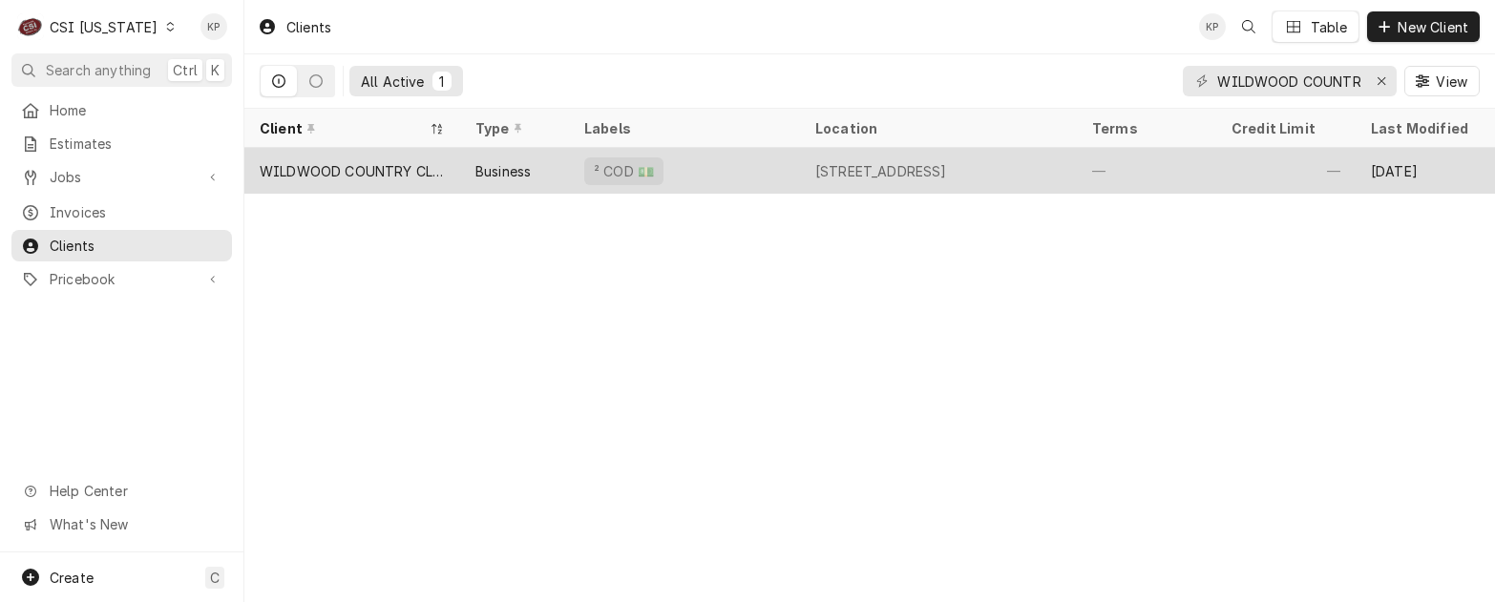
click at [378, 162] on div "WILDWOOD COUNTRY CLUB" at bounding box center [352, 171] width 185 height 20
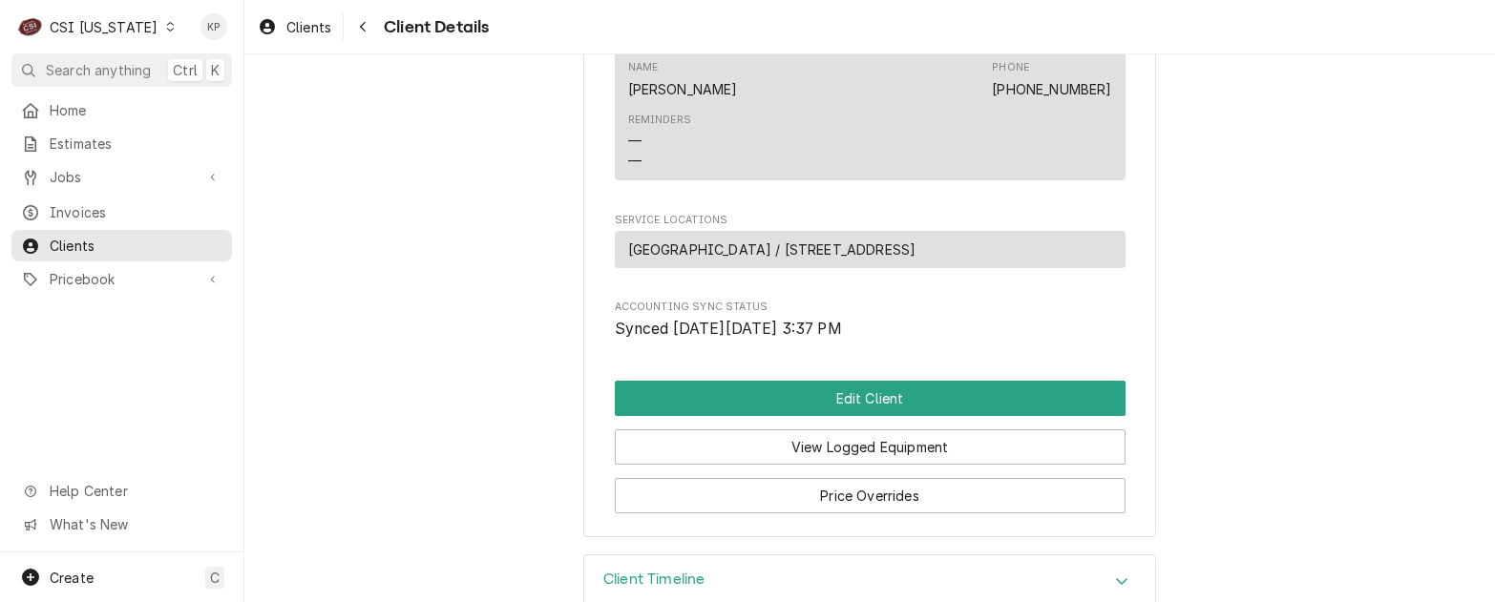
scroll to position [1067, 0]
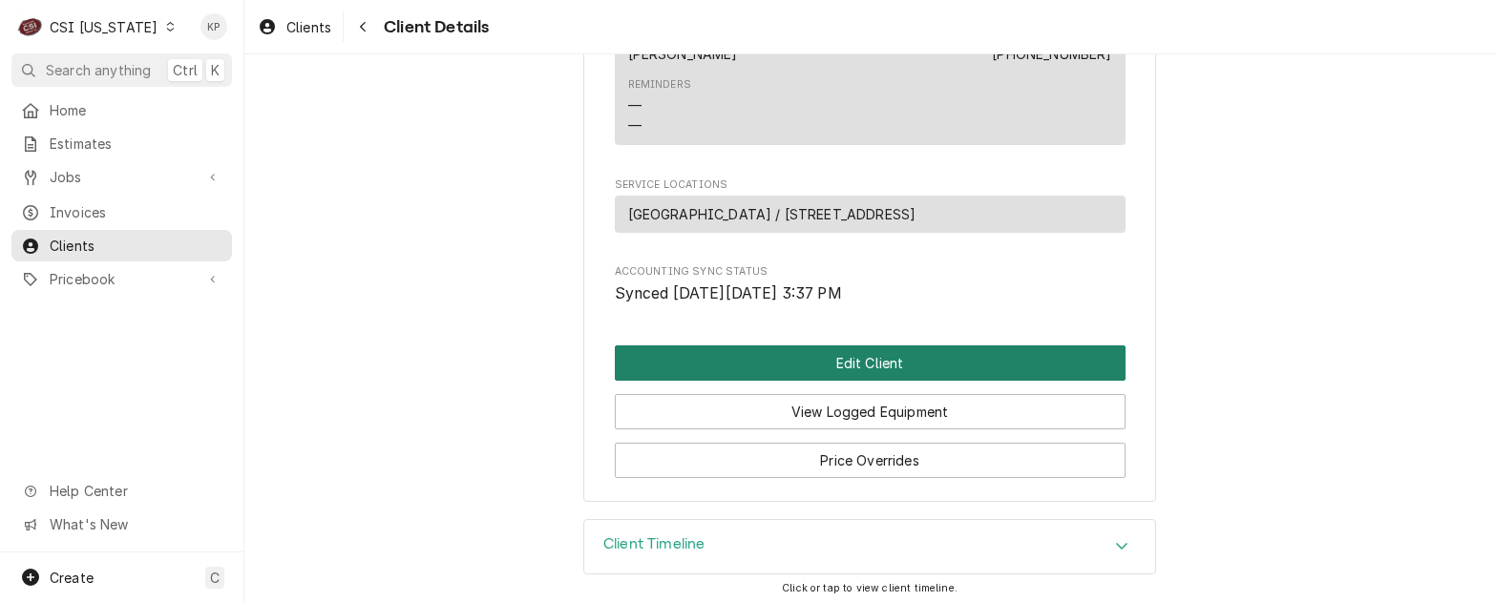
click at [817, 350] on button "Edit Client" at bounding box center [870, 363] width 511 height 35
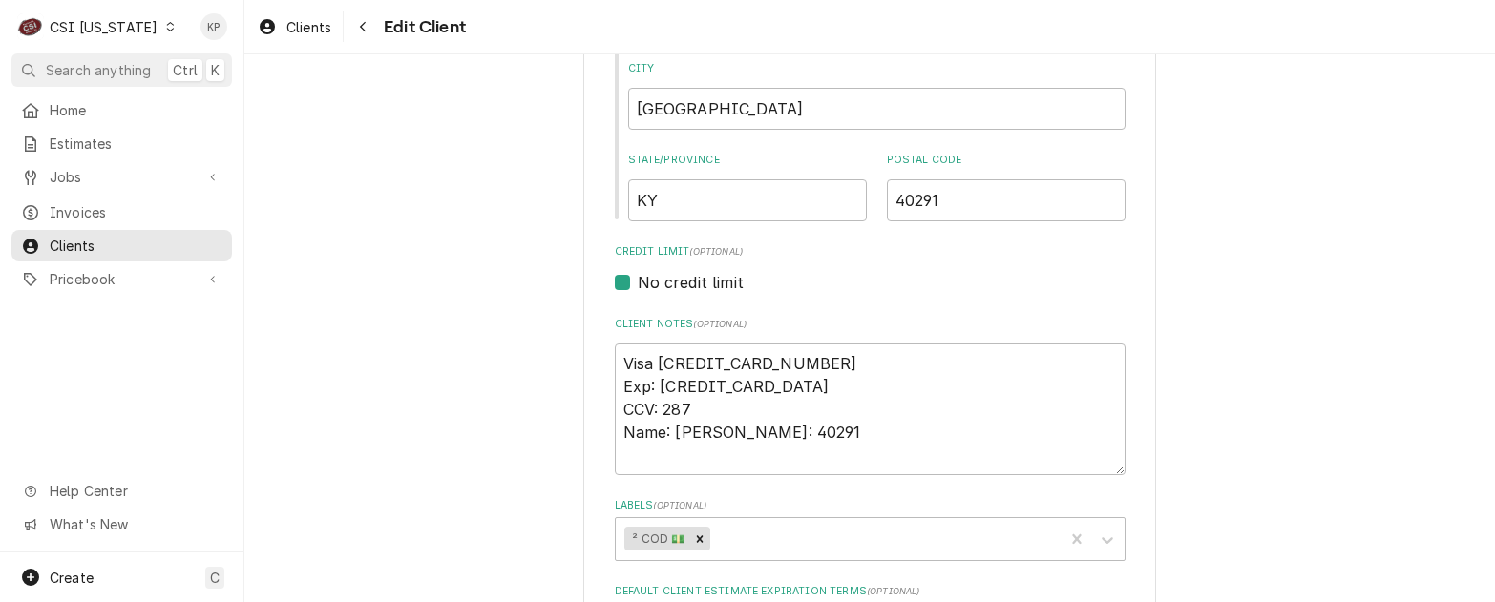
scroll to position [859, 0]
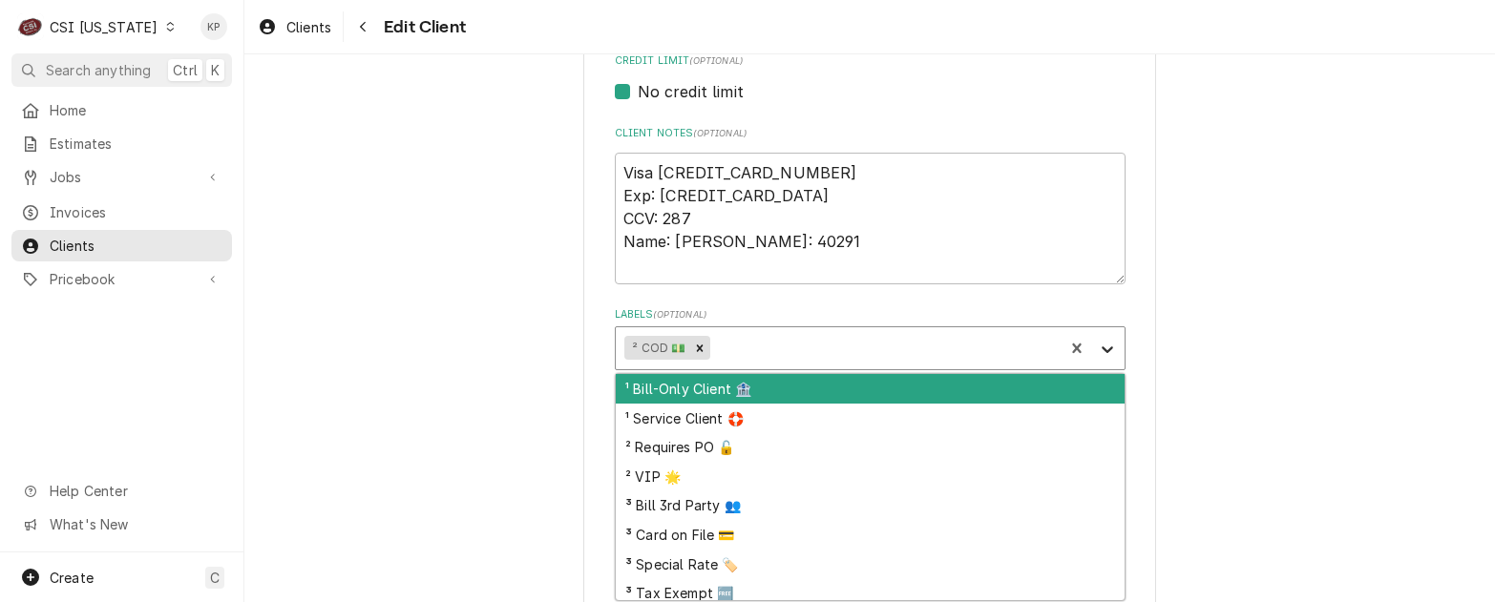
click at [1102, 347] on icon "Labels" at bounding box center [1107, 349] width 19 height 19
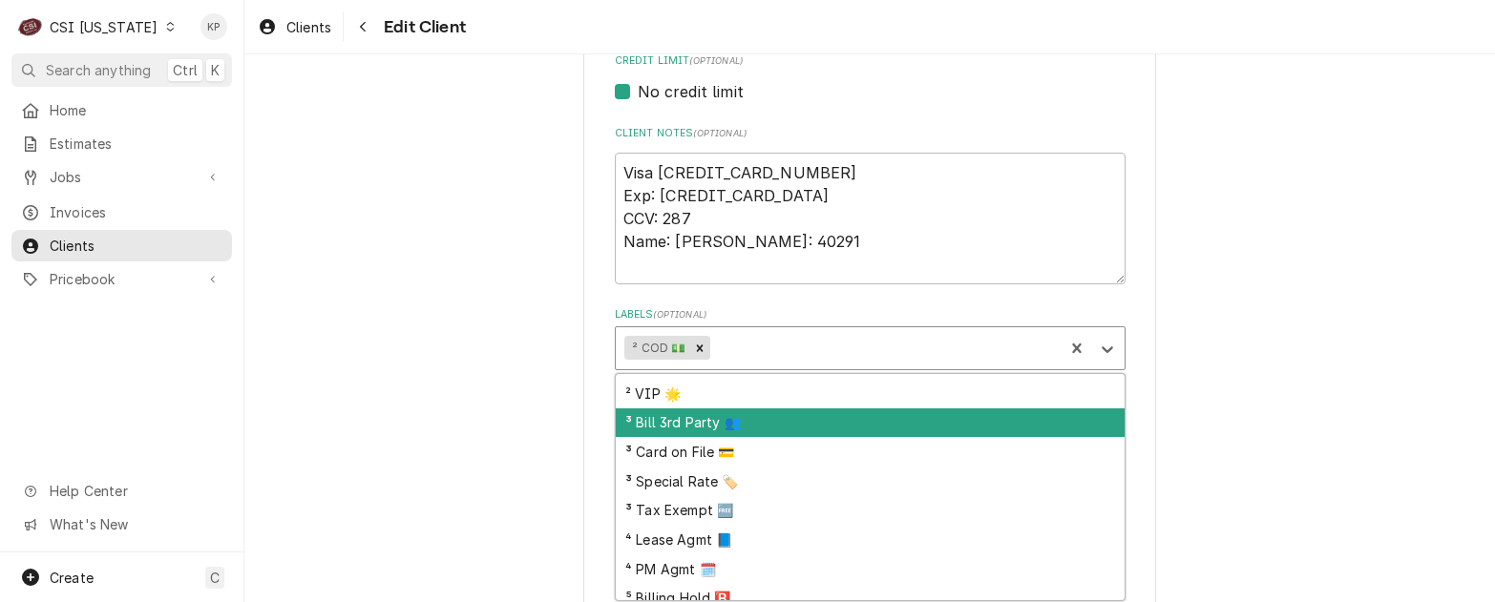
scroll to position [154, 0]
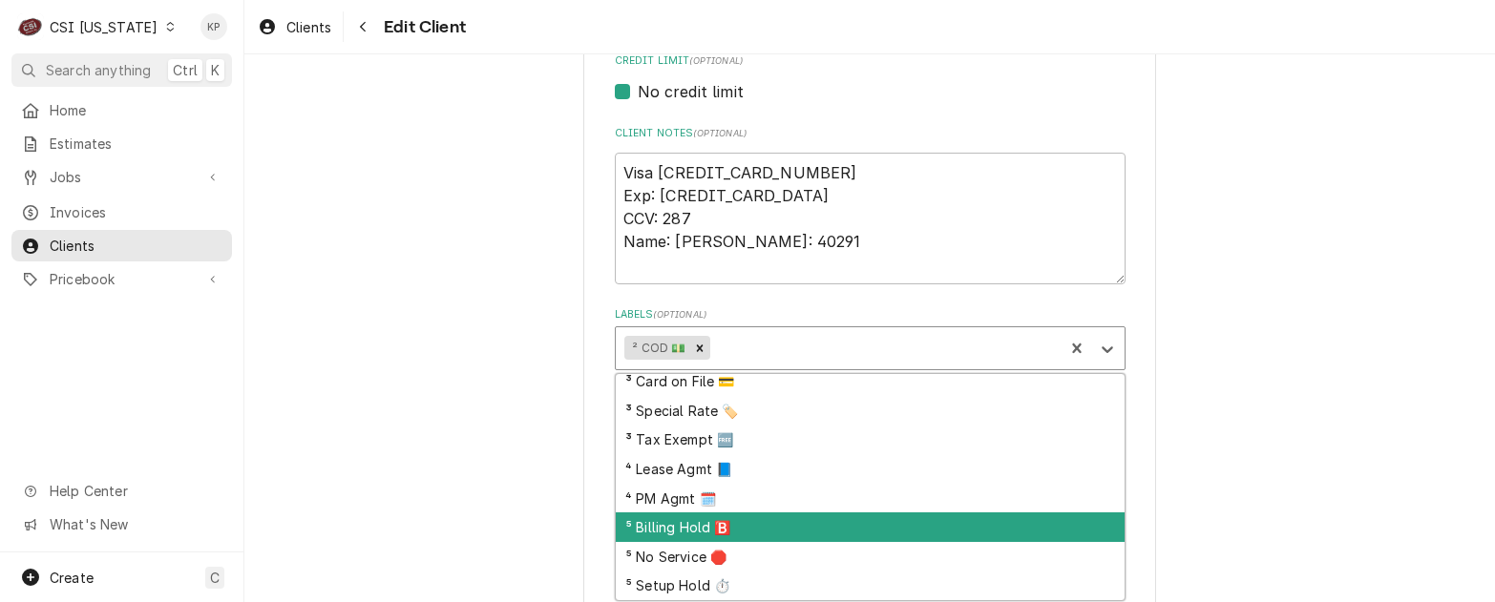
click at [690, 523] on div "⁵ Billing Hold 🅱️" at bounding box center [870, 528] width 509 height 30
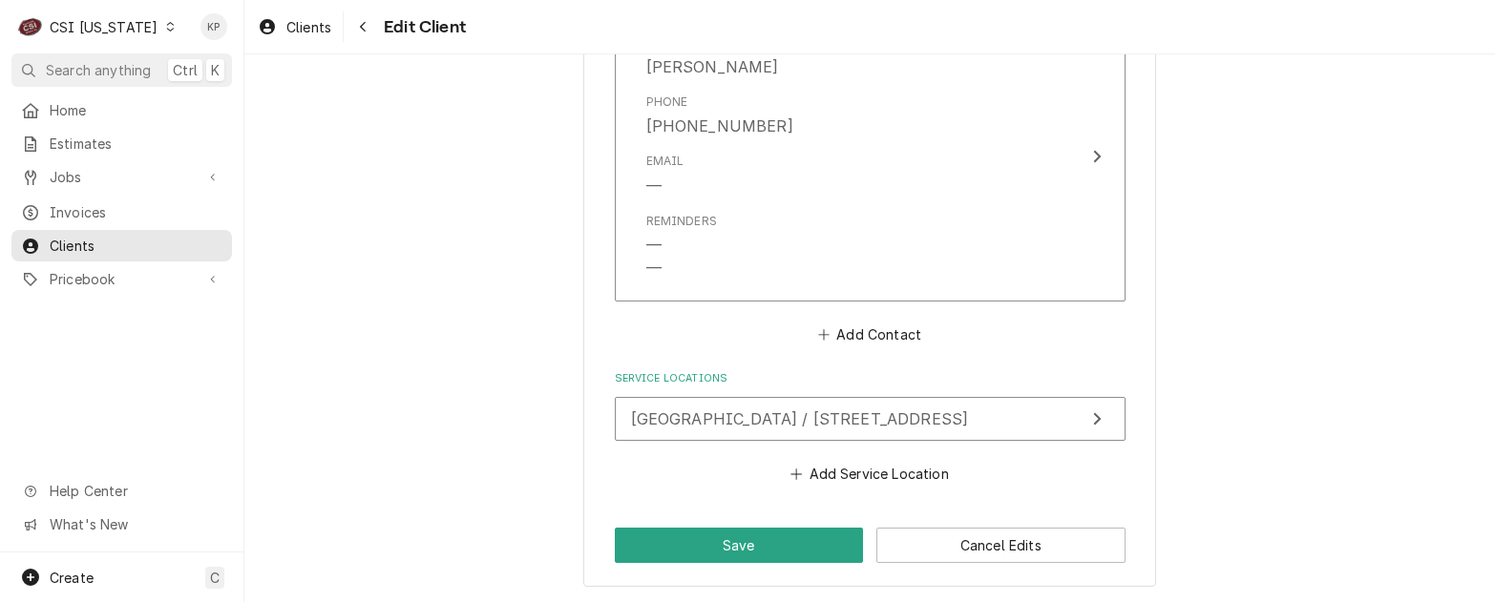
scroll to position [1825, 0]
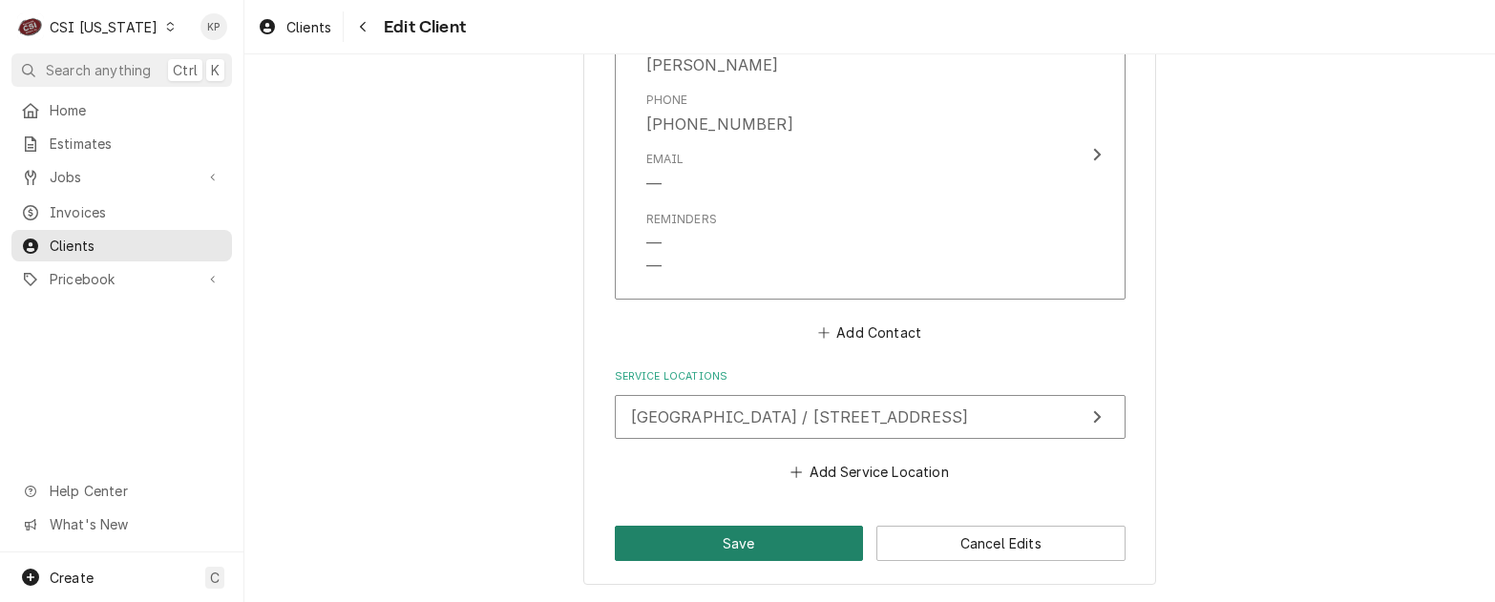
click at [690, 540] on button "Save" at bounding box center [739, 543] width 249 height 35
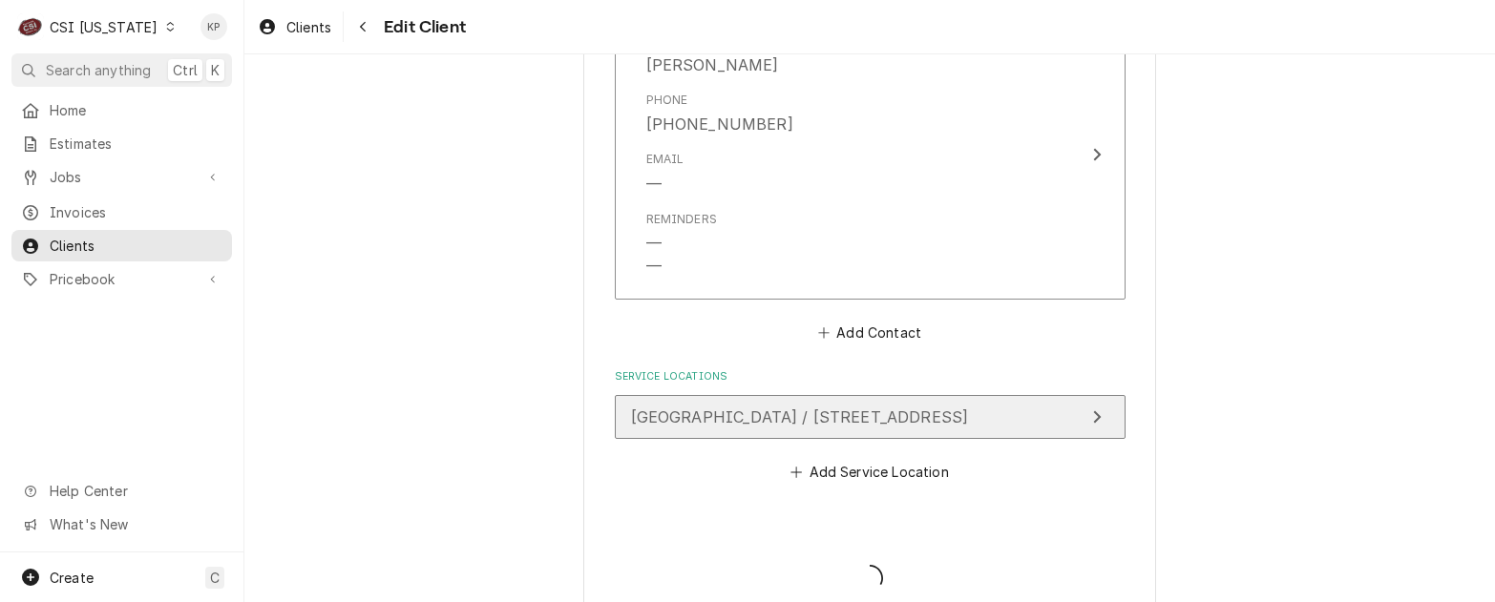
type textarea "x"
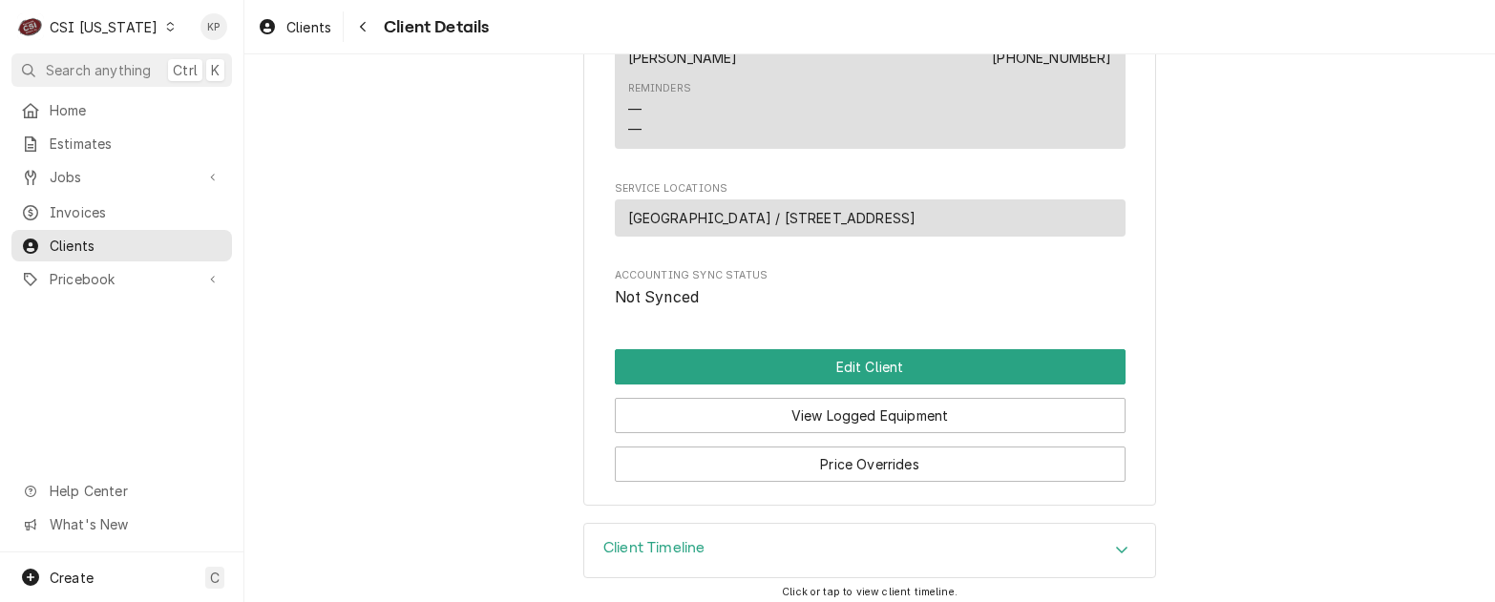
scroll to position [1067, 0]
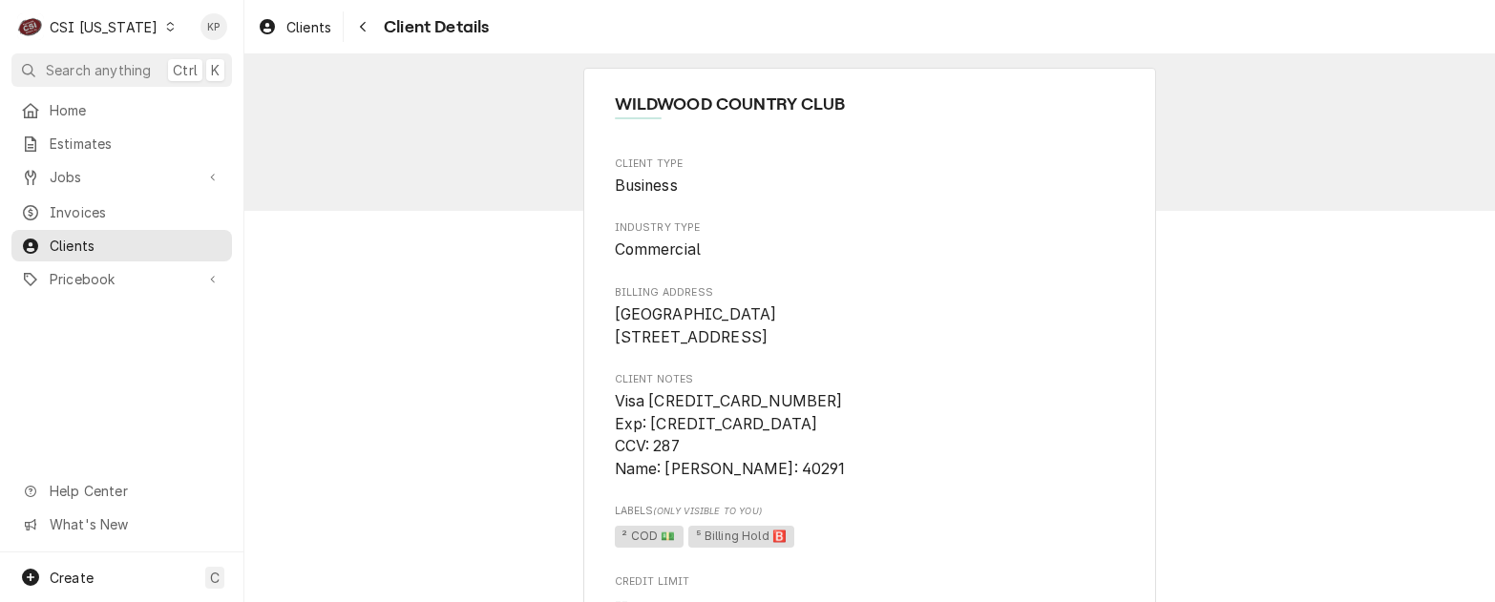
scroll to position [0, 0]
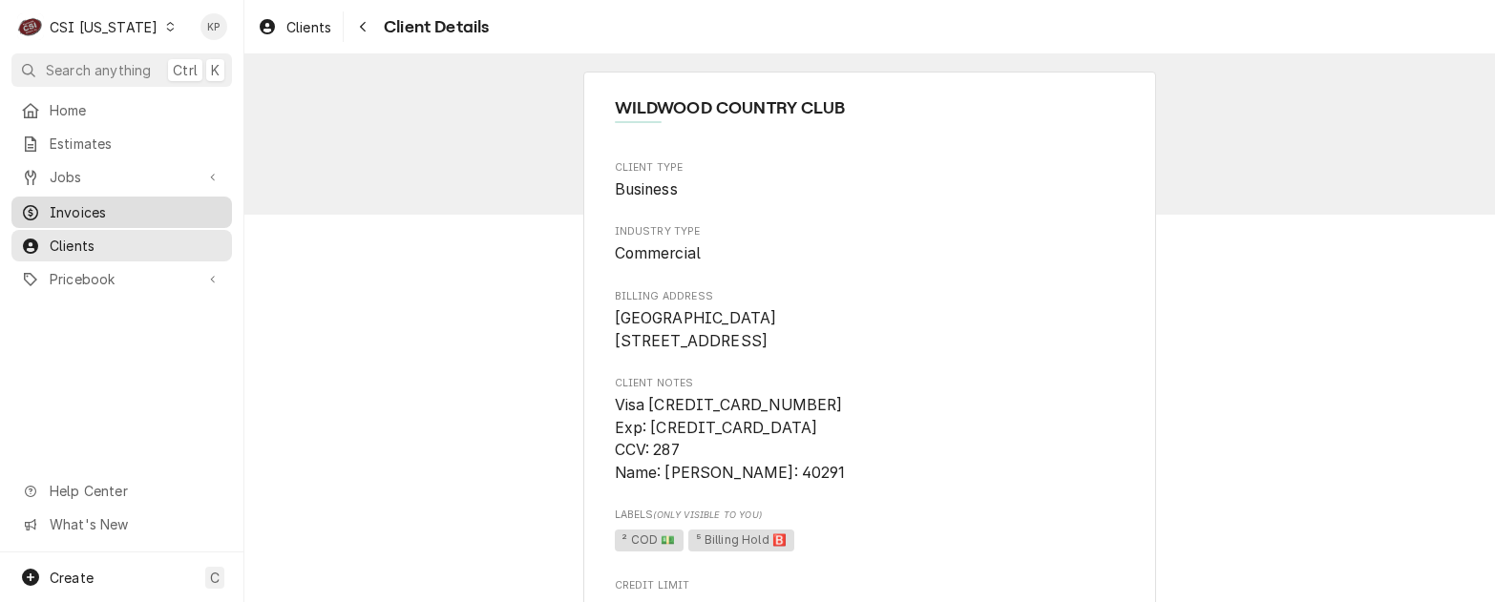
click at [88, 205] on span "Invoices" at bounding box center [136, 212] width 173 height 20
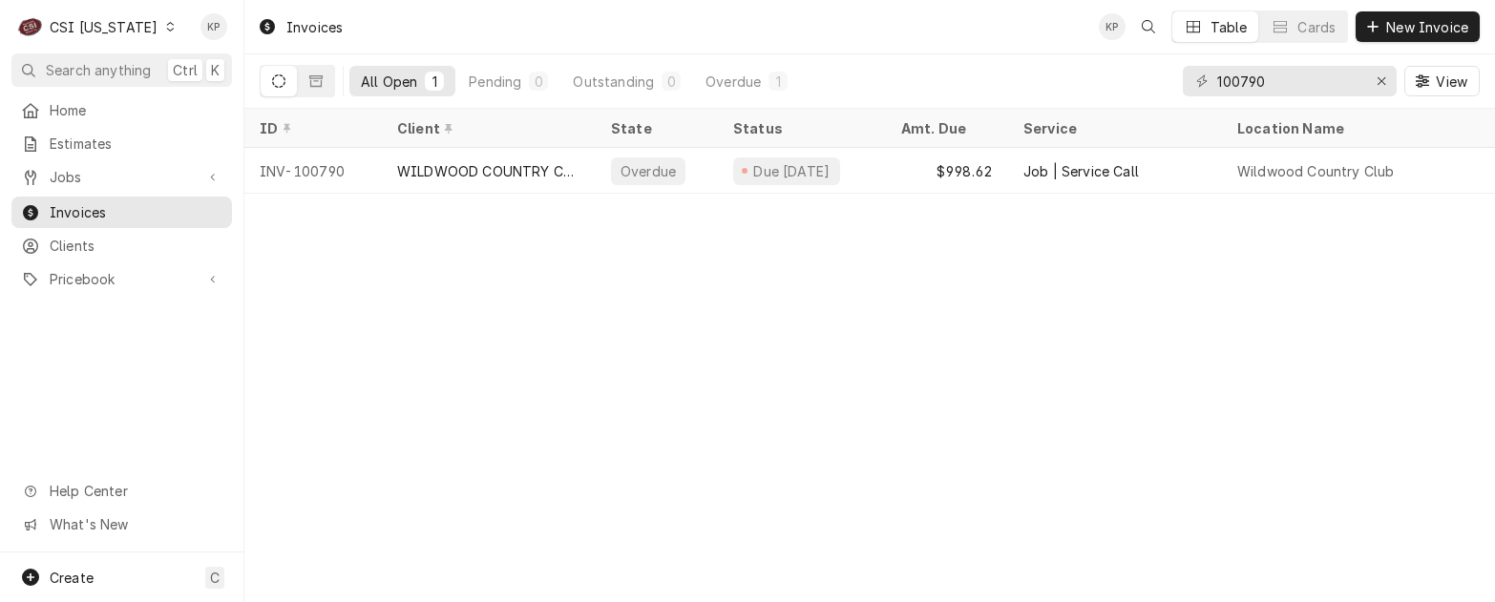
click at [615, 330] on div "Invoices KP Table Cards New Invoice All Open 1 Pending 0 Outstanding 0 Overdue …" at bounding box center [869, 301] width 1251 height 602
click at [1130, 323] on div "Invoices KP Table Cards New Invoice All Open 1 Pending 0 Outstanding 0 Overdue …" at bounding box center [869, 301] width 1251 height 602
